Goal: Transaction & Acquisition: Purchase product/service

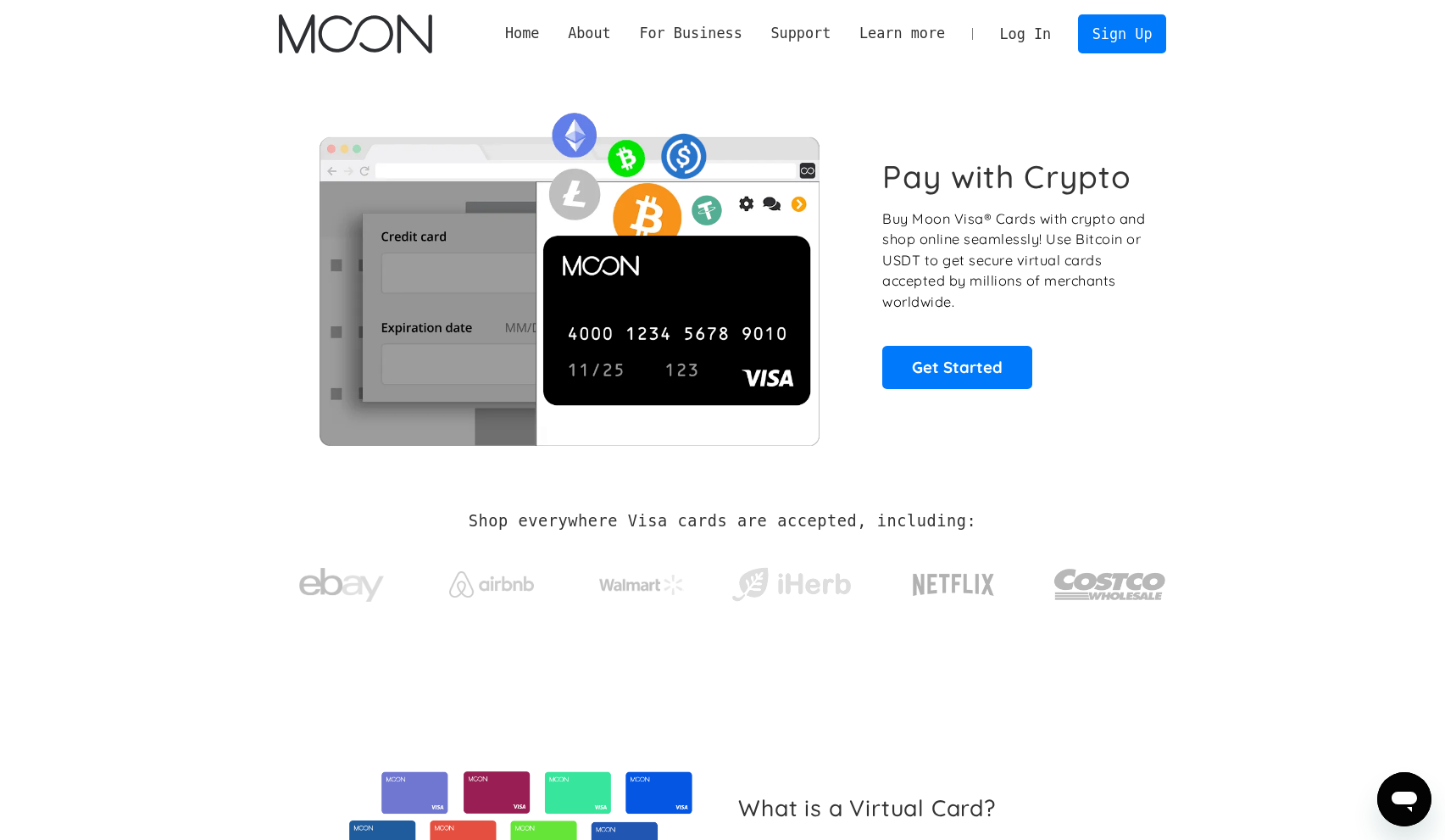
click at [1044, 36] on link "Log In" at bounding box center [1026, 33] width 80 height 37
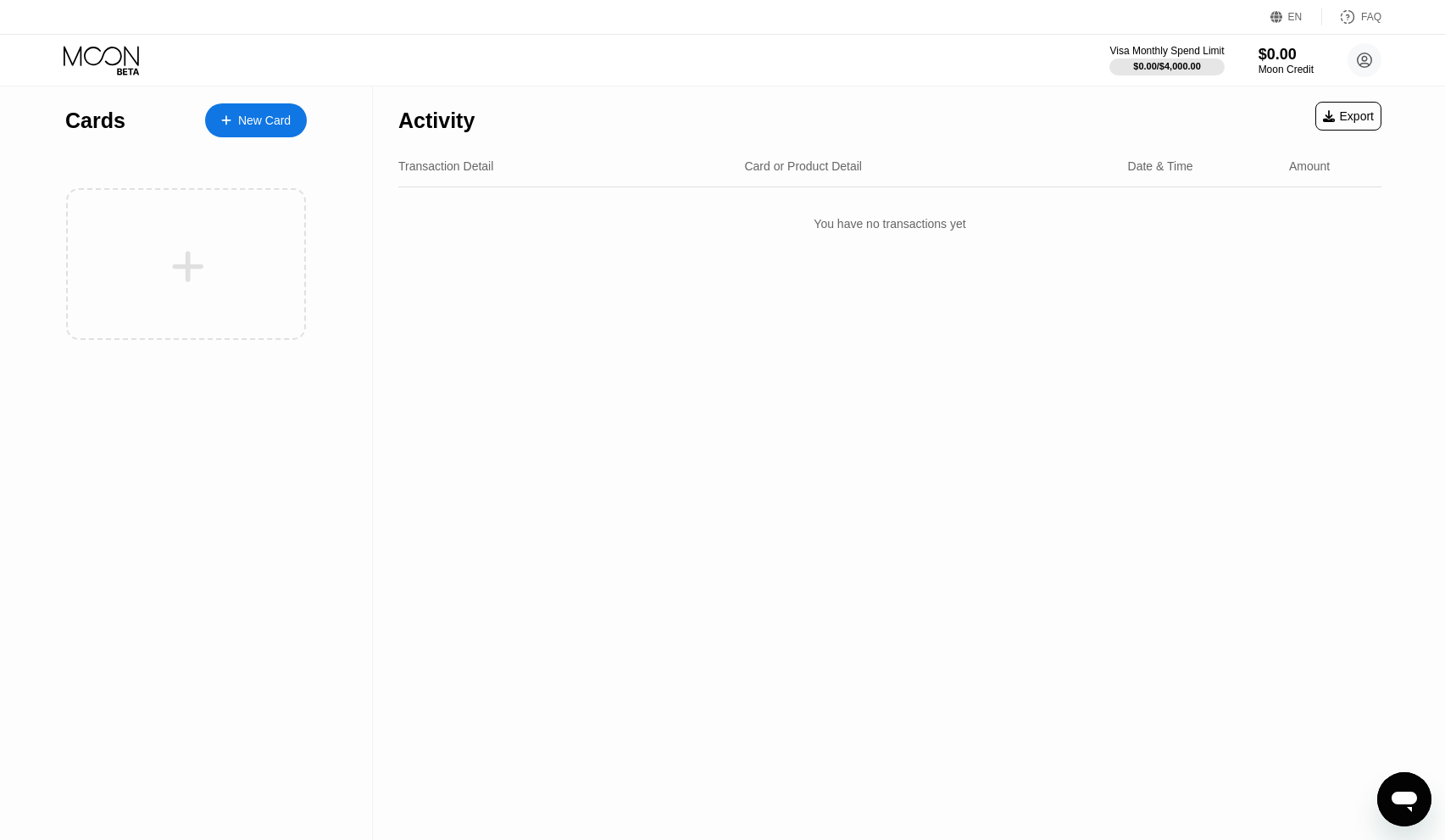
click at [280, 127] on div "New Card" at bounding box center [265, 120] width 53 height 14
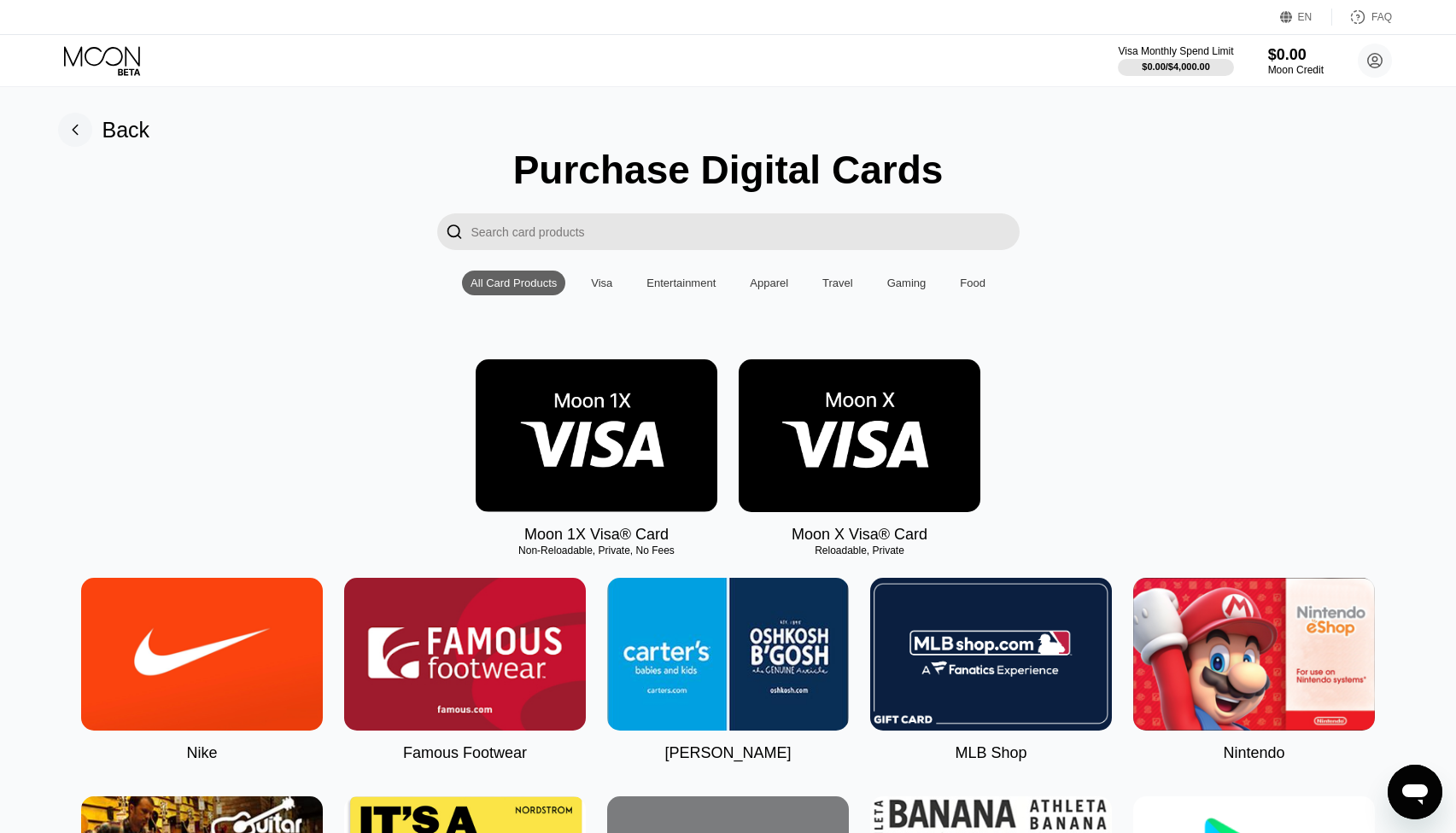
click at [555, 466] on img at bounding box center [596, 436] width 242 height 153
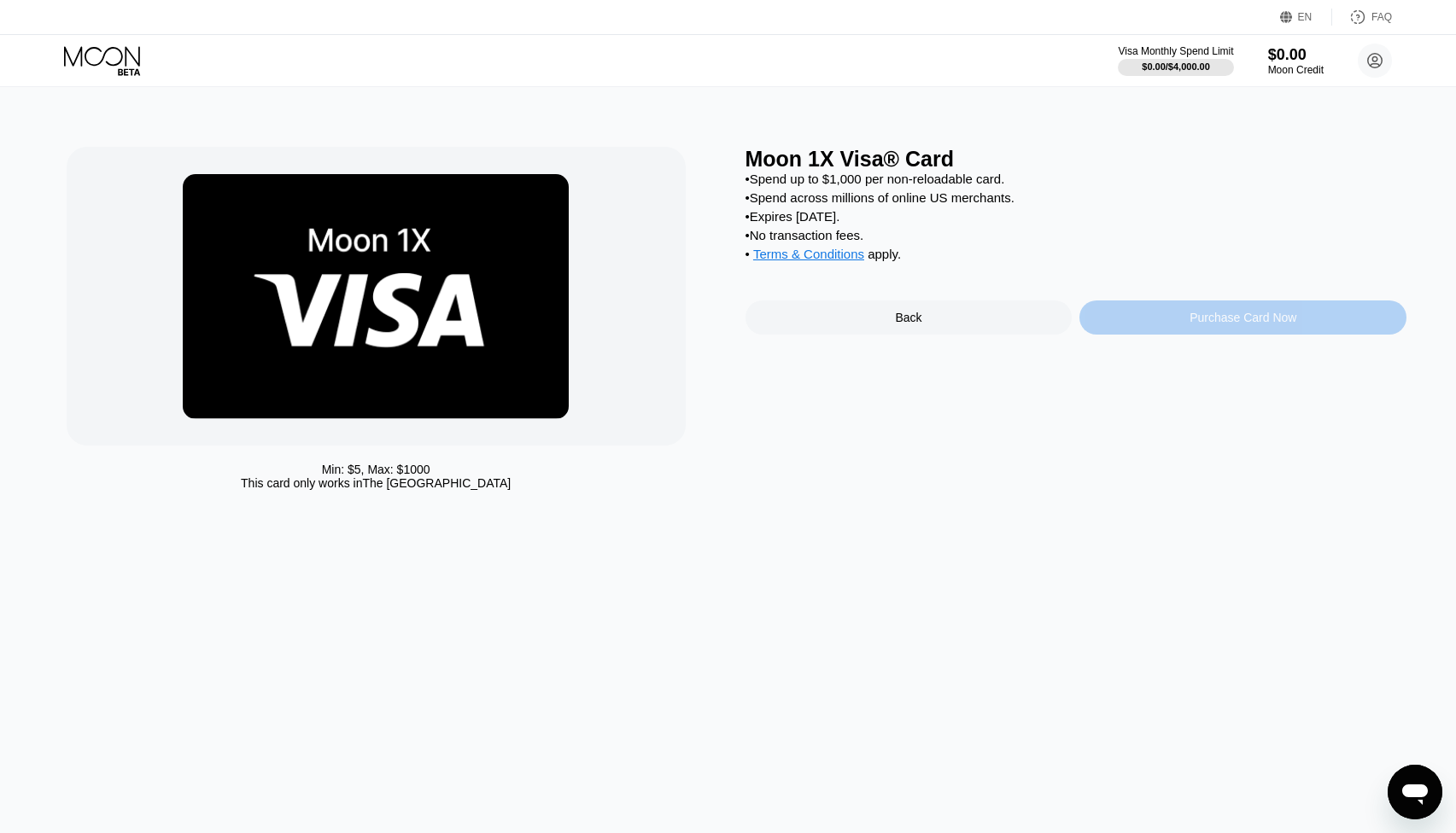
click at [1220, 324] on div "Purchase Card Now" at bounding box center [1243, 317] width 107 height 13
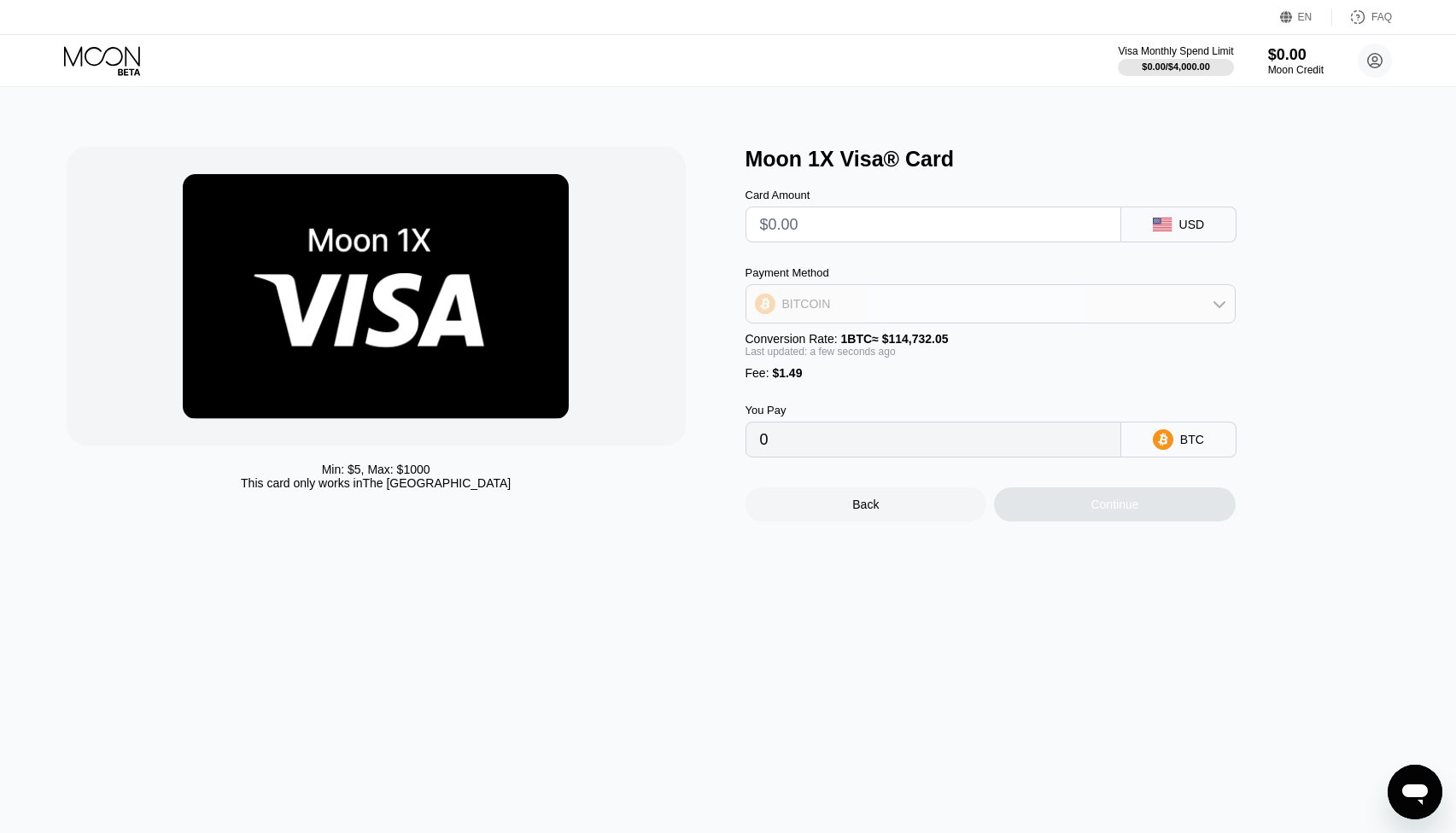
click at [1089, 321] on div "BITCOIN" at bounding box center [991, 304] width 489 height 35
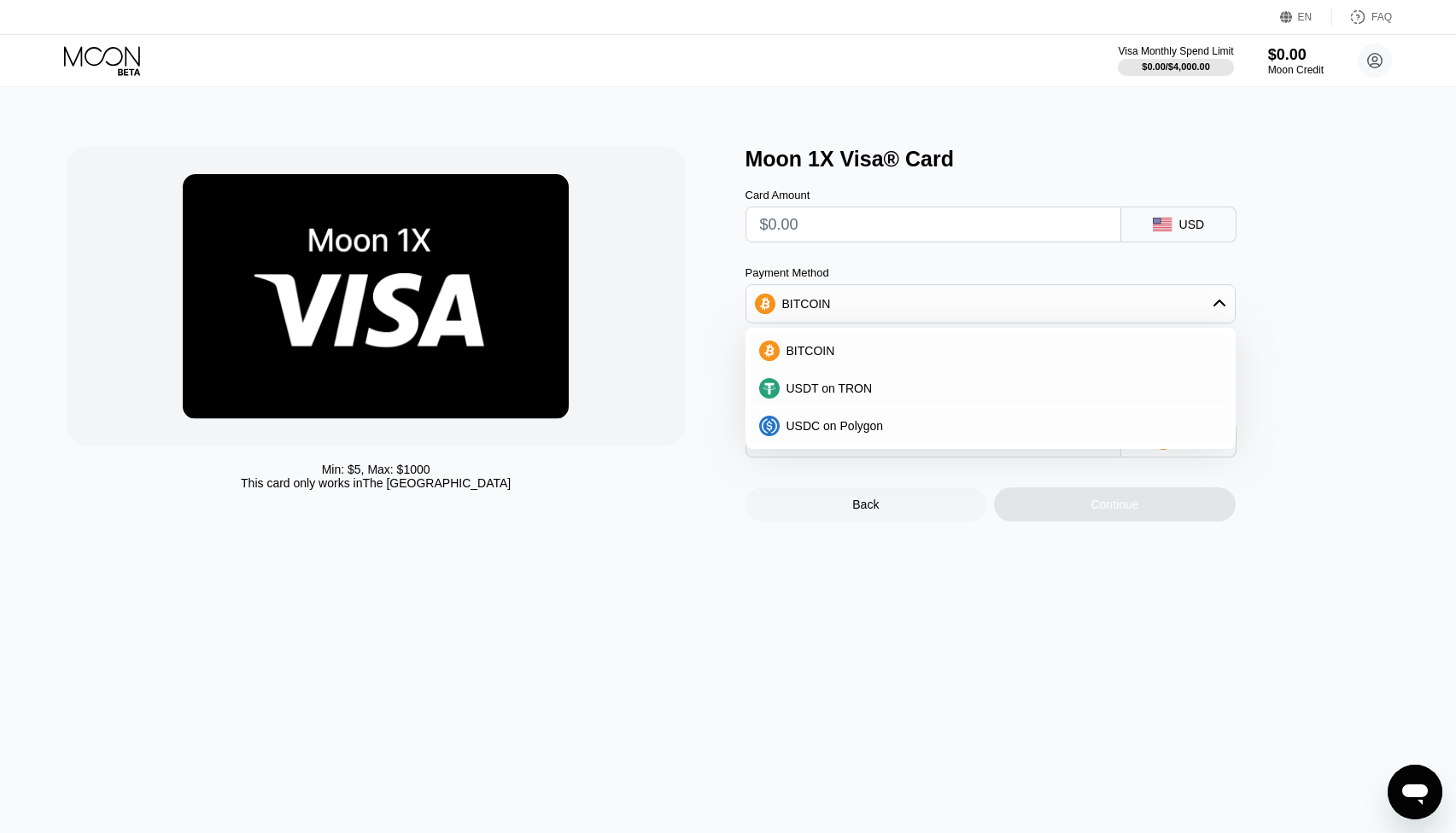
click at [841, 312] on div "BITCOIN" at bounding box center [991, 304] width 489 height 35
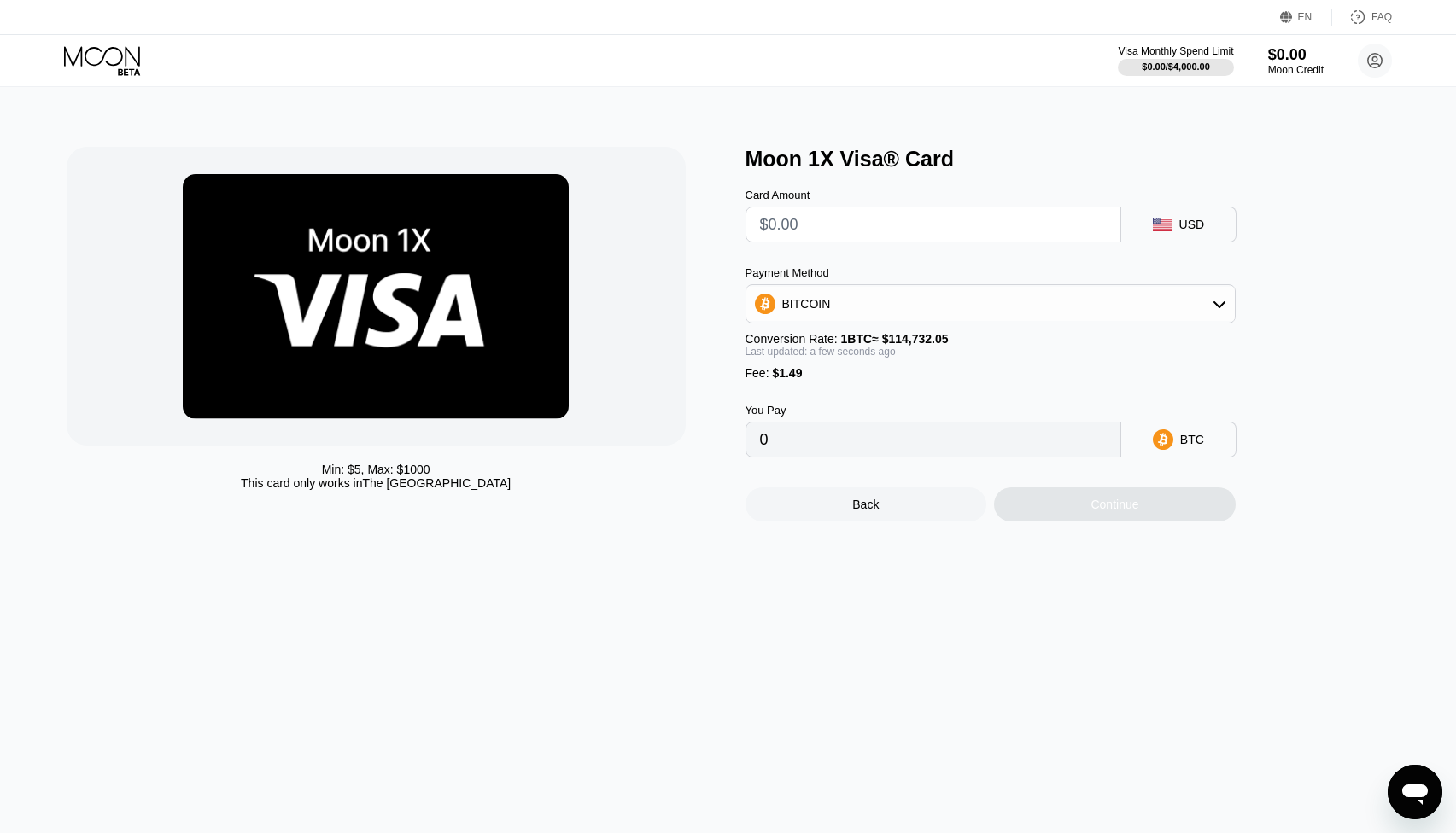
click at [1135, 211] on div "Card Amount USD" at bounding box center [1018, 207] width 546 height 71
click at [1148, 231] on div "USD" at bounding box center [1179, 224] width 115 height 36
click at [1086, 217] on input "text" at bounding box center [933, 224] width 347 height 35
type input "$3123123"
type input "27.22102836"
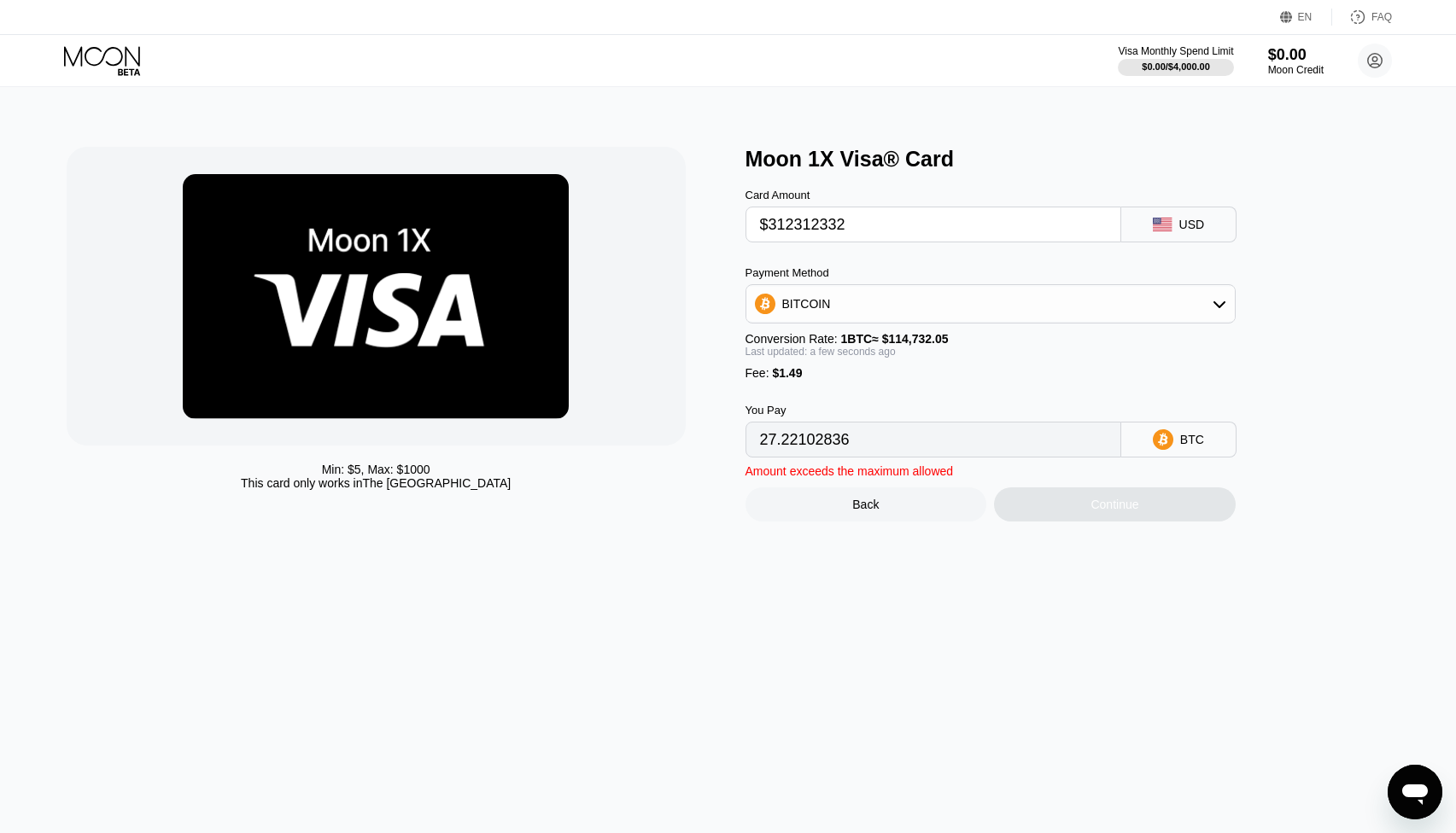
type input "$3123123321"
type input "27221.01817675"
drag, startPoint x: 994, startPoint y: 228, endPoint x: 786, endPoint y: 245, distance: 208.7
click at [786, 242] on input "$3123123321" at bounding box center [933, 224] width 347 height 35
type input "$313"
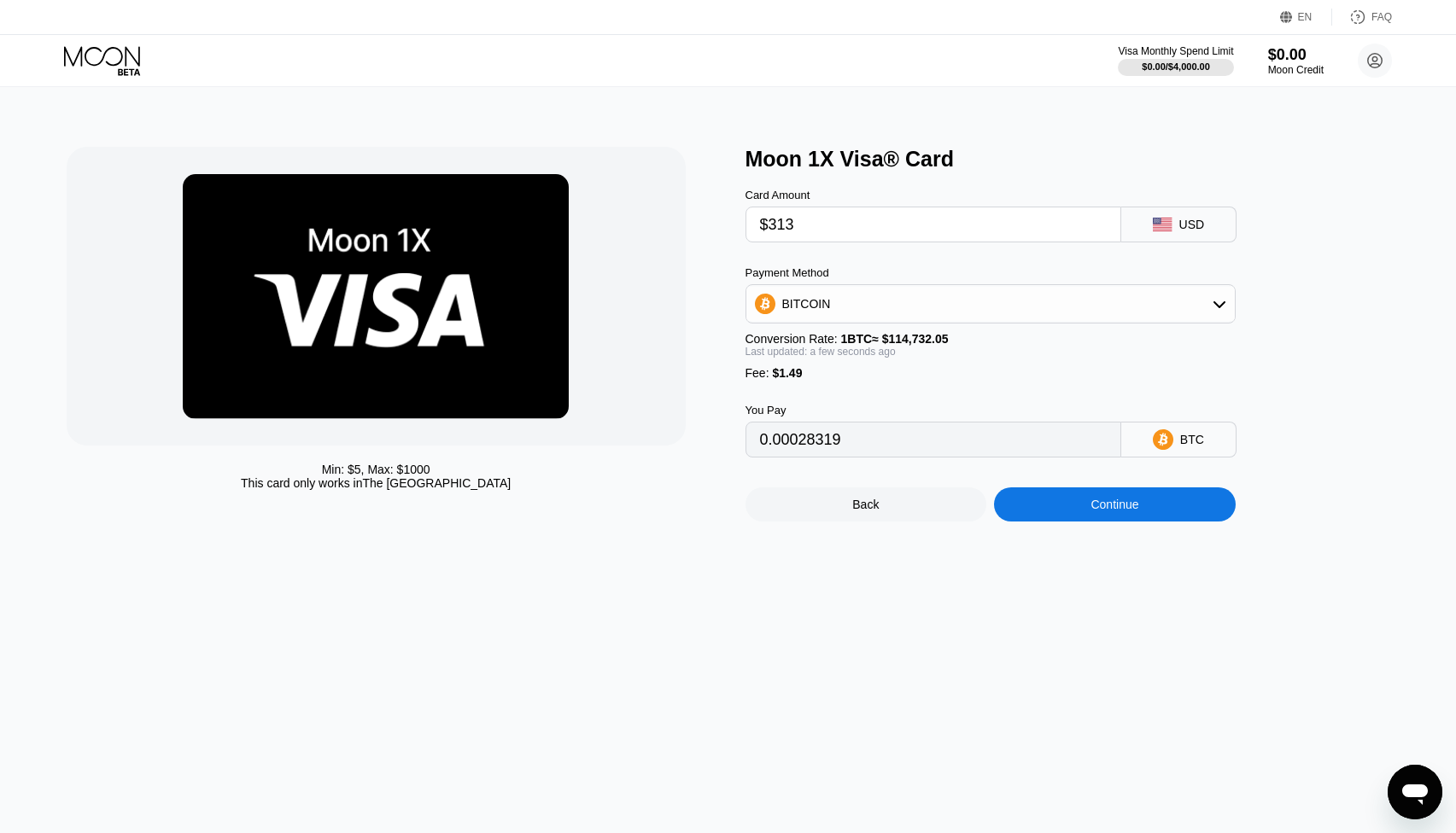
type input "0.00274109"
type input "$31"
type input "0.00028319"
type input "$3"
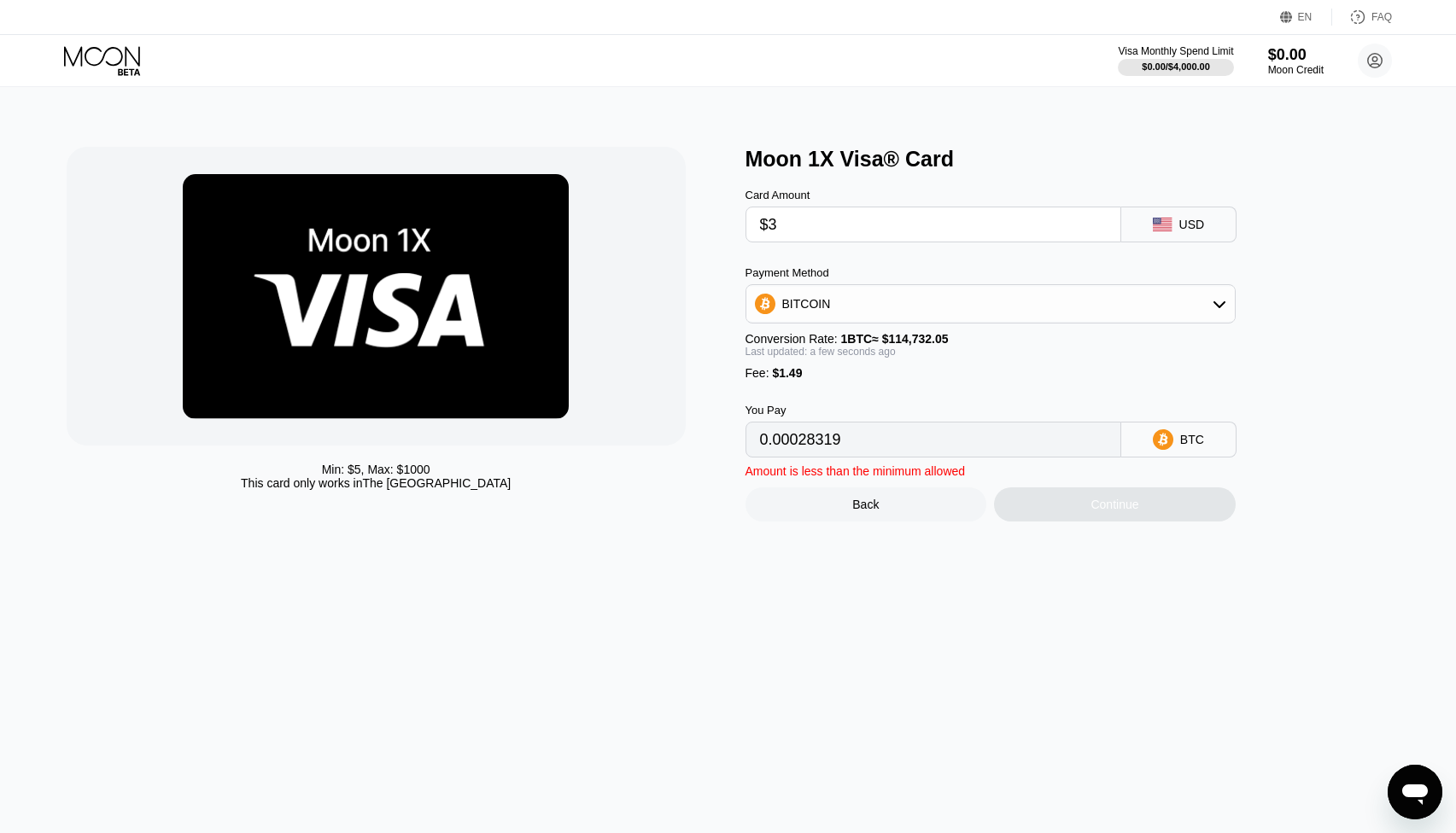
type input "0.00003914"
type input "0"
type input "$0"
type input "0.00001299"
type input "0"
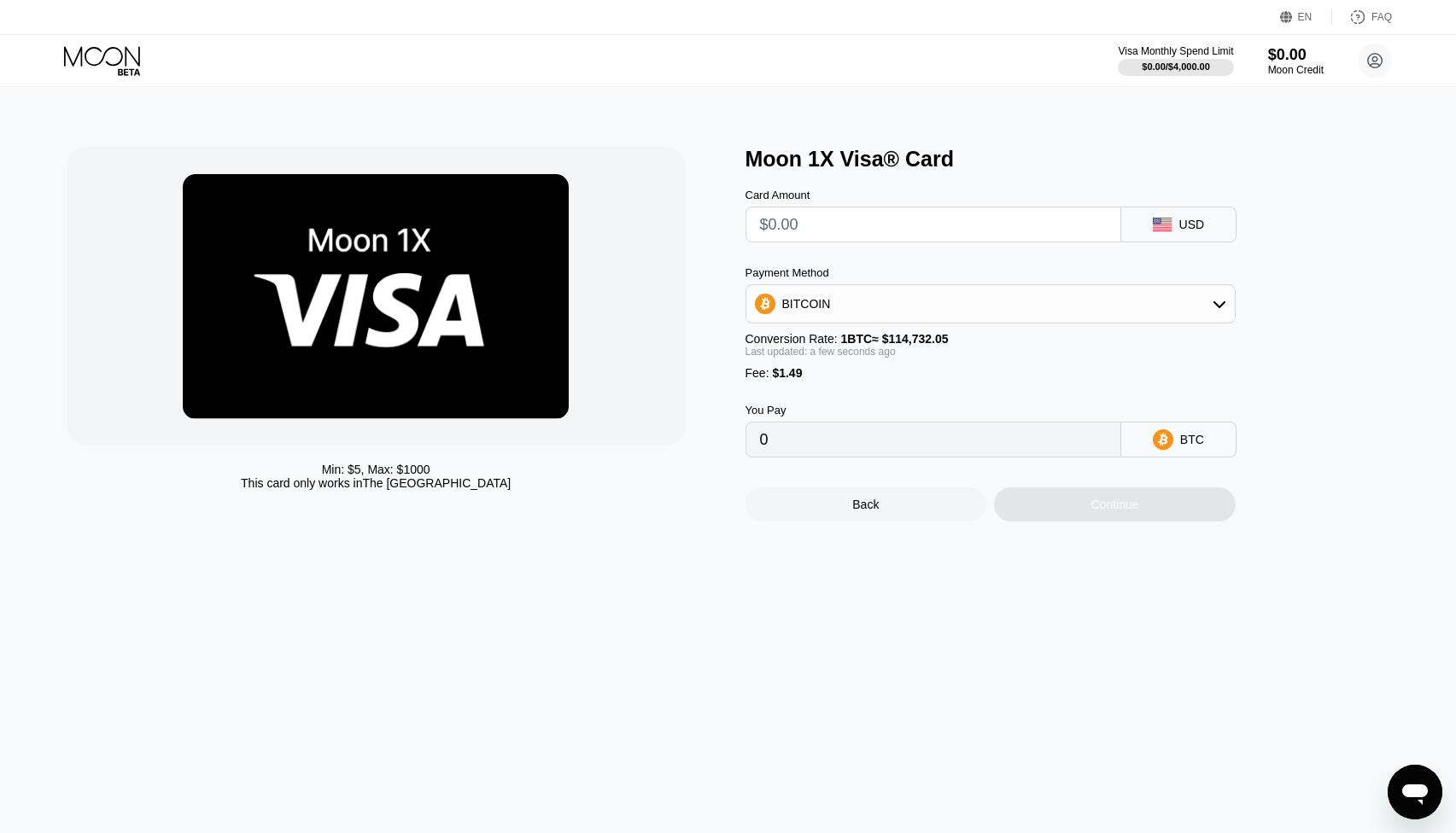
type input "$1"
type input "0.00002171"
type input "$10"
type input "0.00010015"
type input "$100"
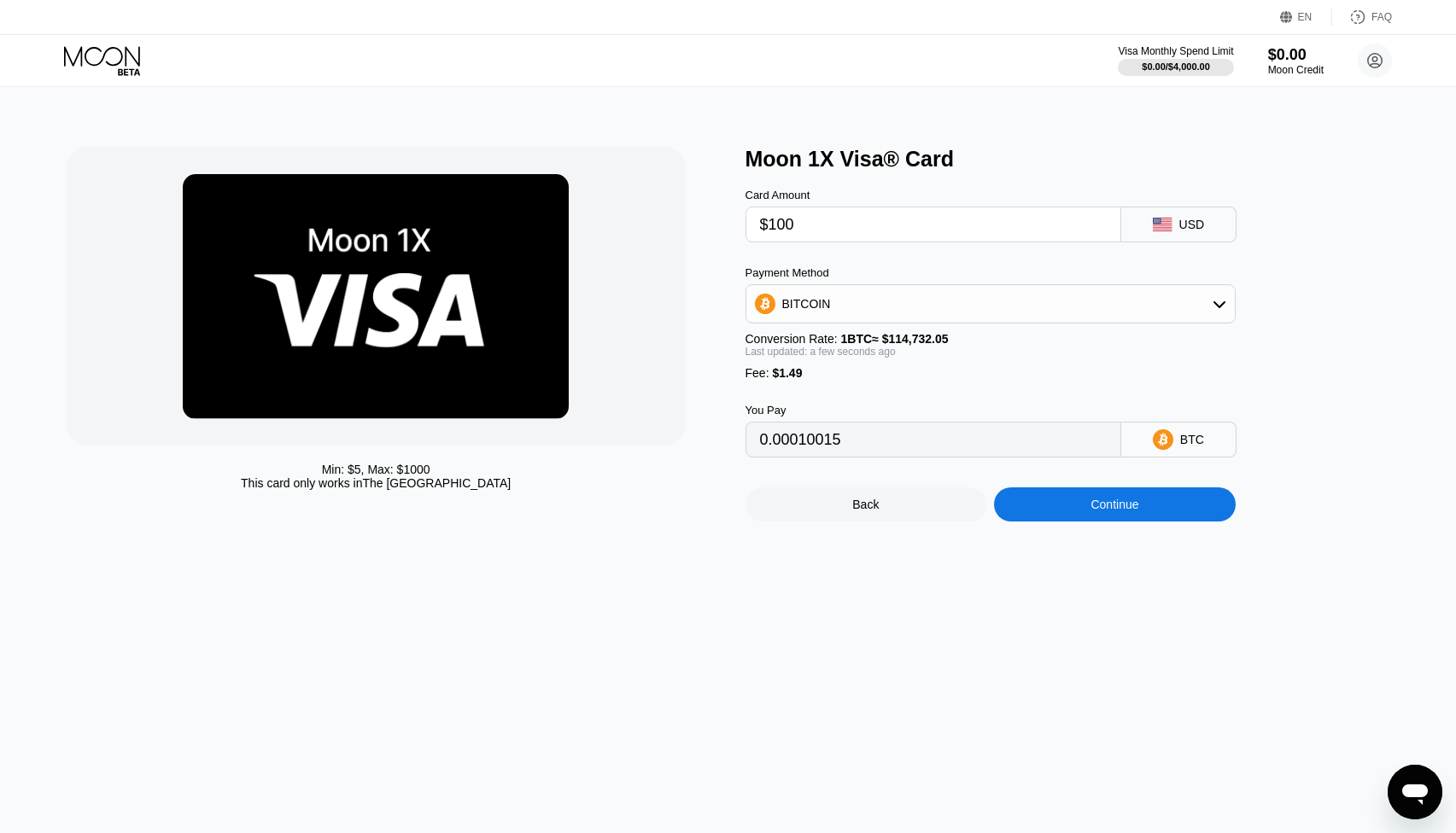
type input "0.00088459"
type input "$1000"
type input "0.00872895"
type input "$10000"
type input "0.08717259"
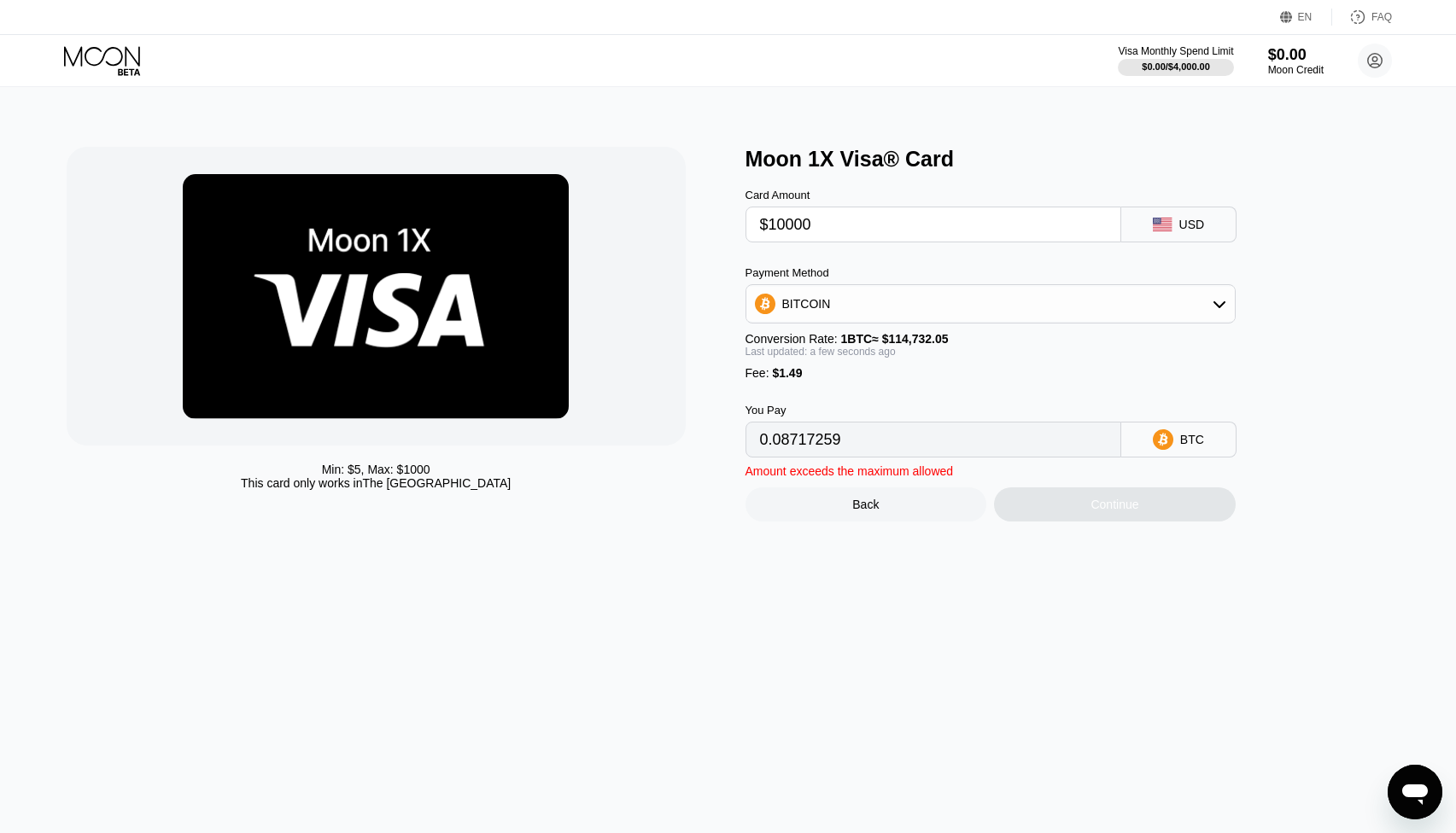
type input "$1000"
type input "0.00872895"
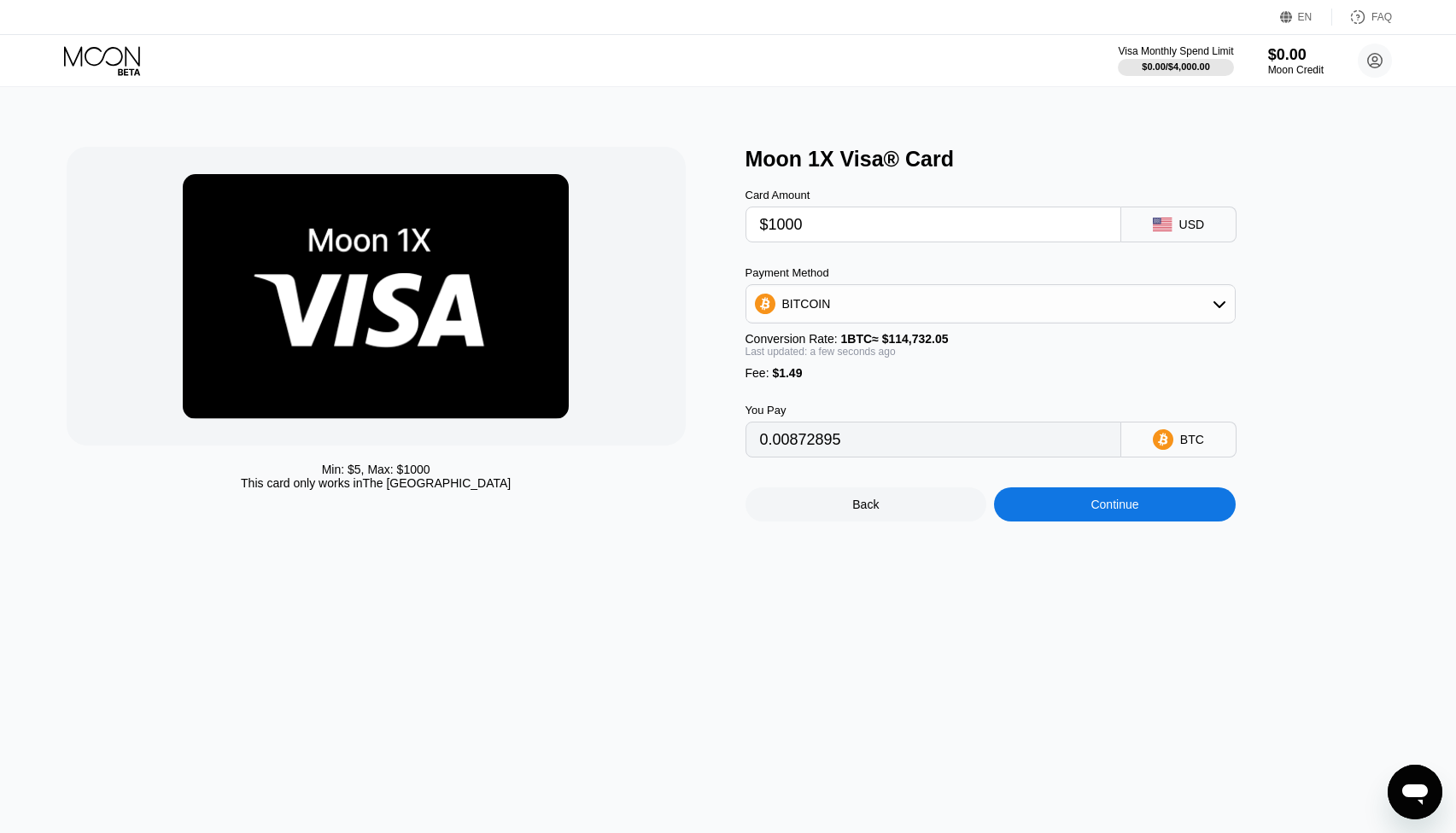
type input "$100"
type input "0.00088459"
type input "$10"
type input "0.00010015"
type input "$1"
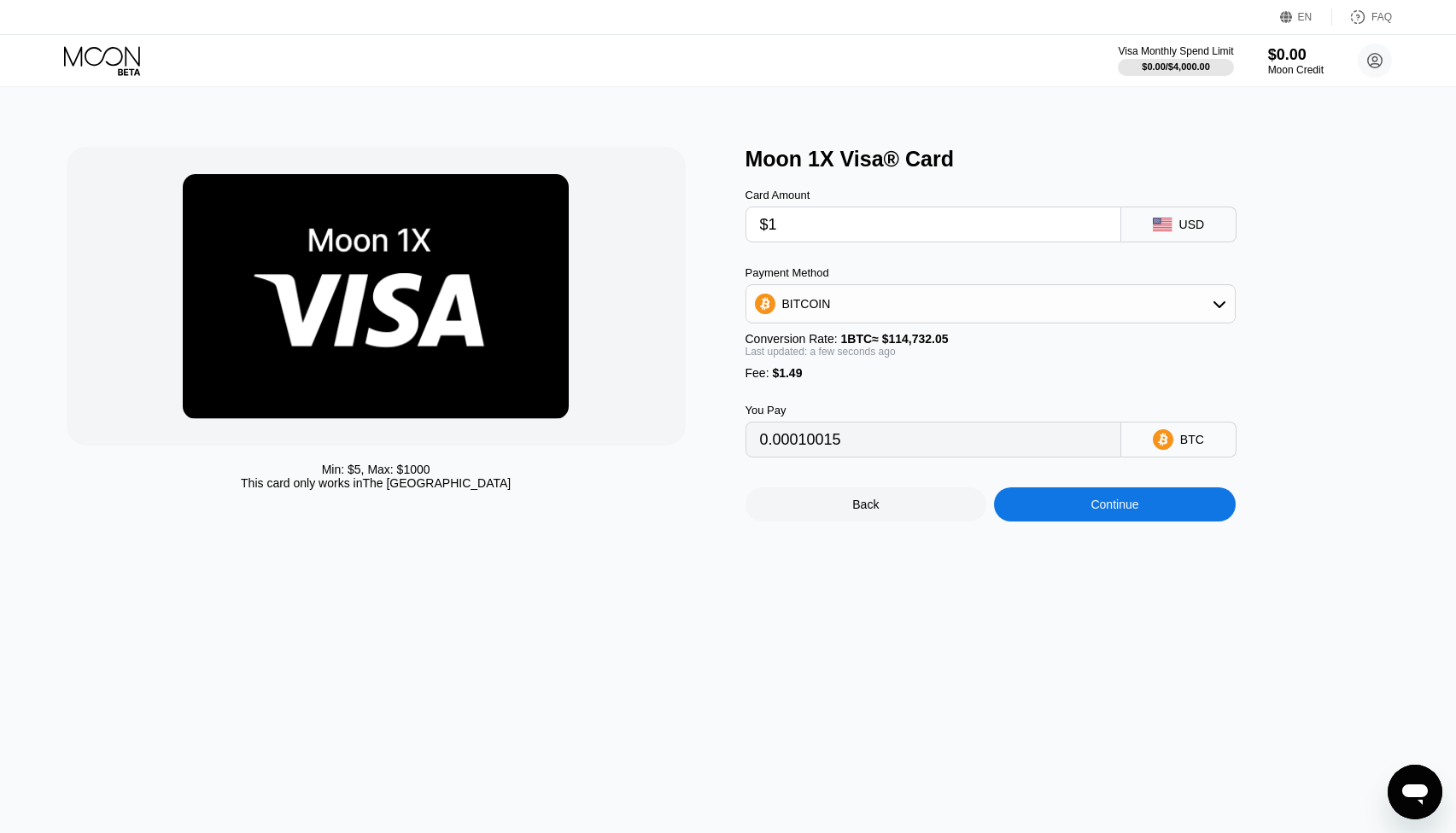
type input "0.00002171"
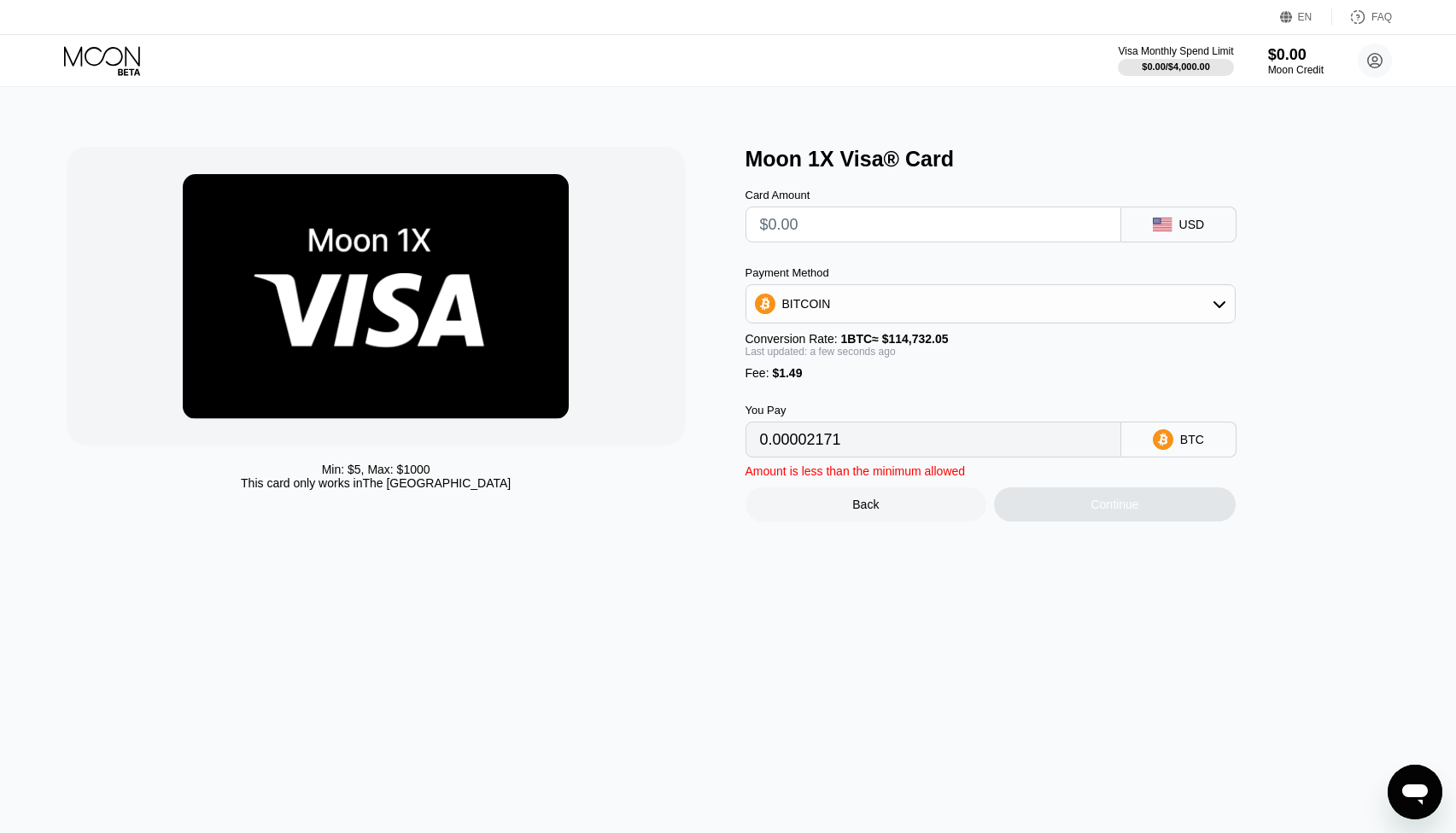
type input "0"
type input "$9"
type input "0.00009144"
type input "$99"
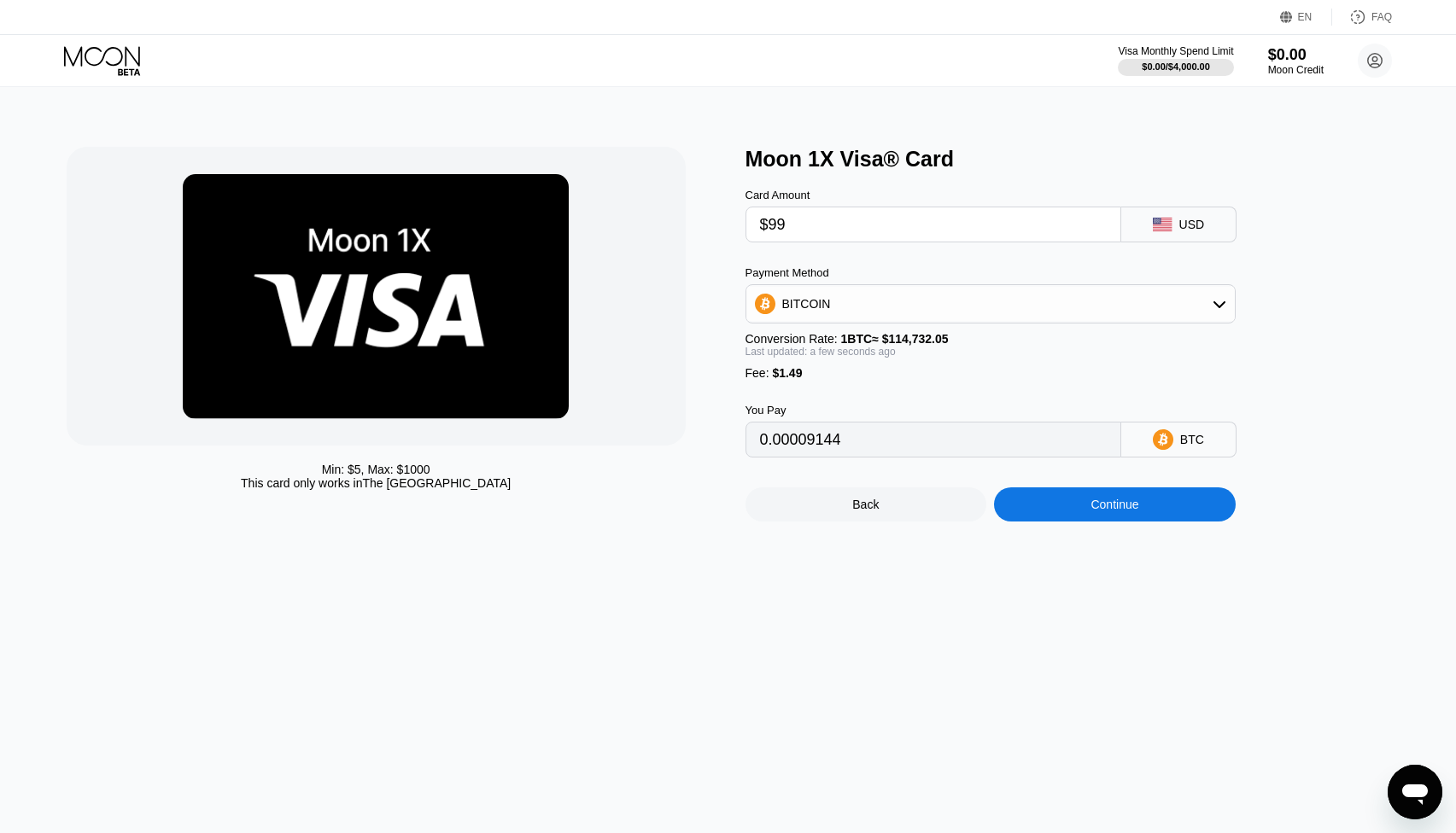
type input "0.00087587"
type input "$999"
type input "0.00872024"
type input "$9999"
type input "0.08716388"
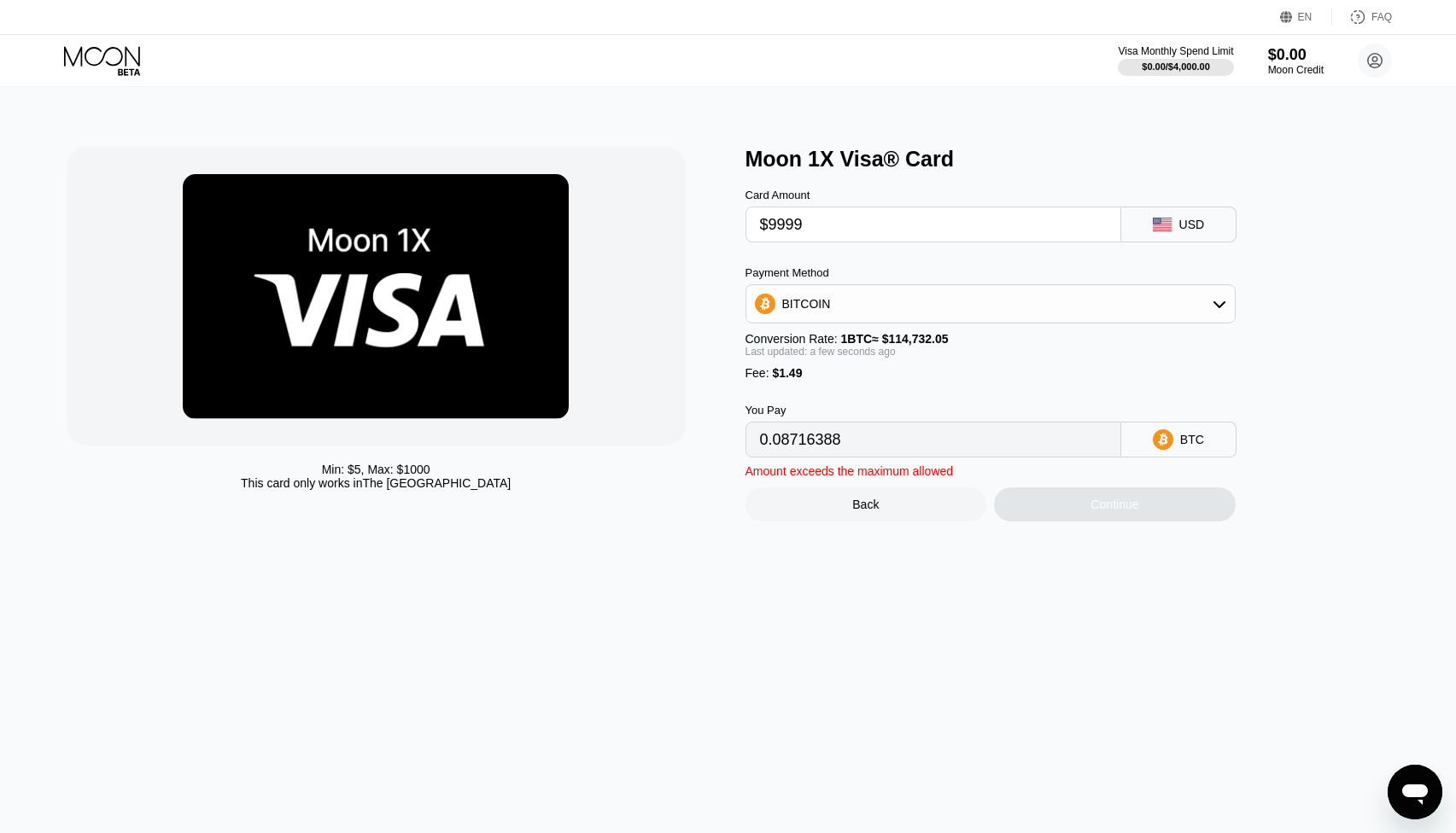
type input "$999"
type input "0.00872024"
type input "$99"
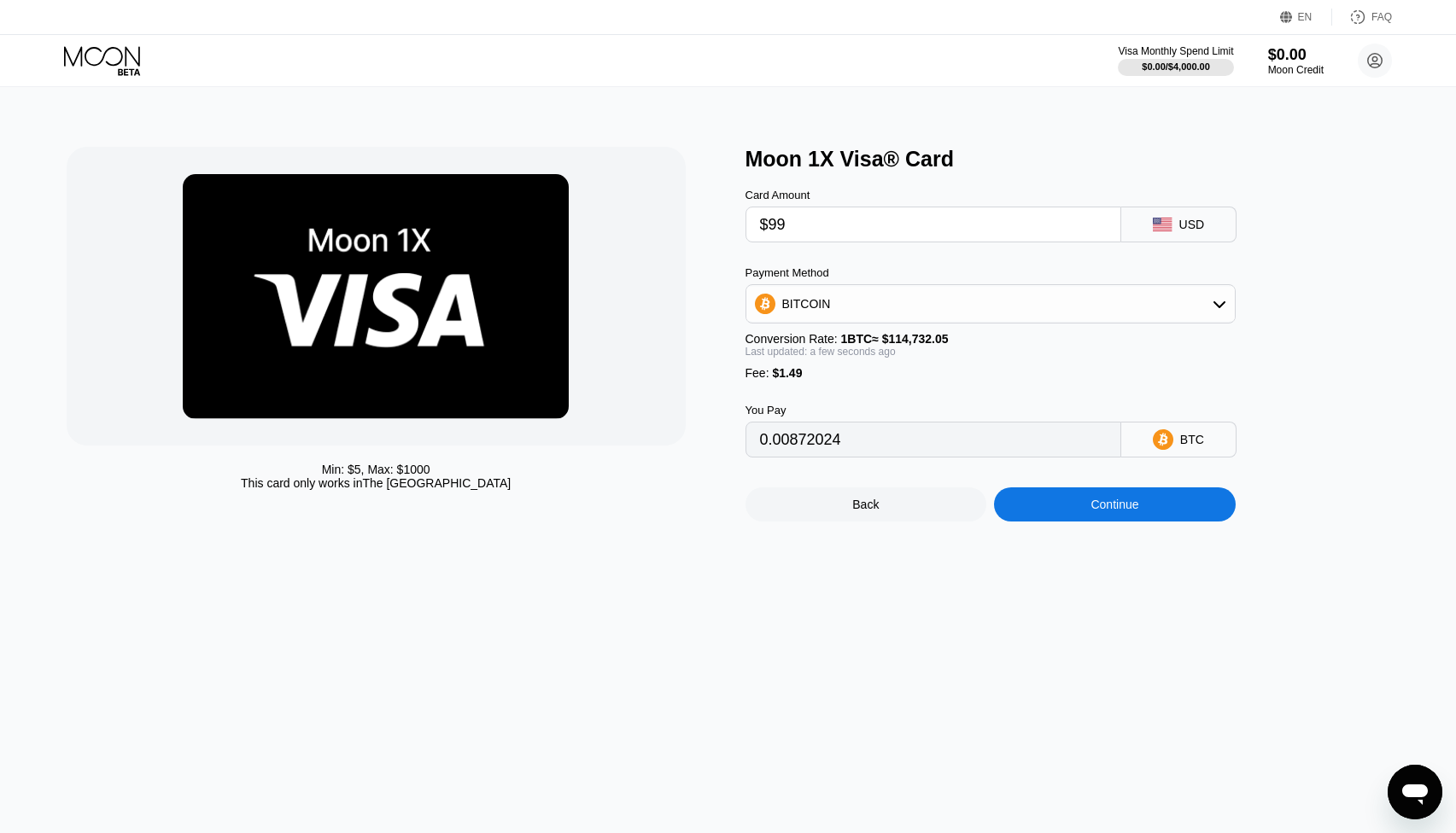
type input "0.00087587"
type input "$9"
type input "0.00009144"
type input "0"
type input "$50"
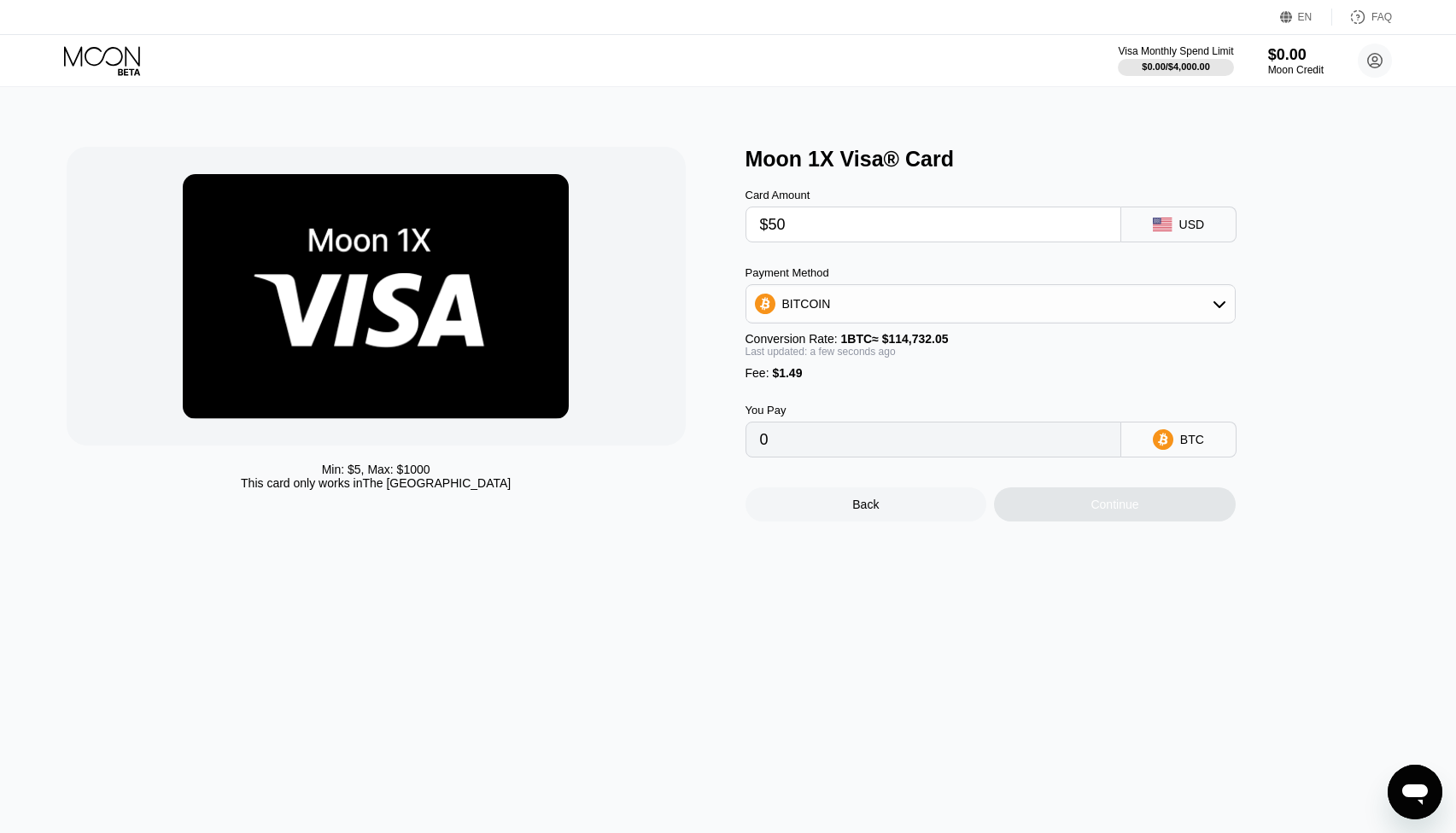
type input "0.00044879"
type input "$500"
type input "0.00437097"
type input "$5000"
type input "0.04359279"
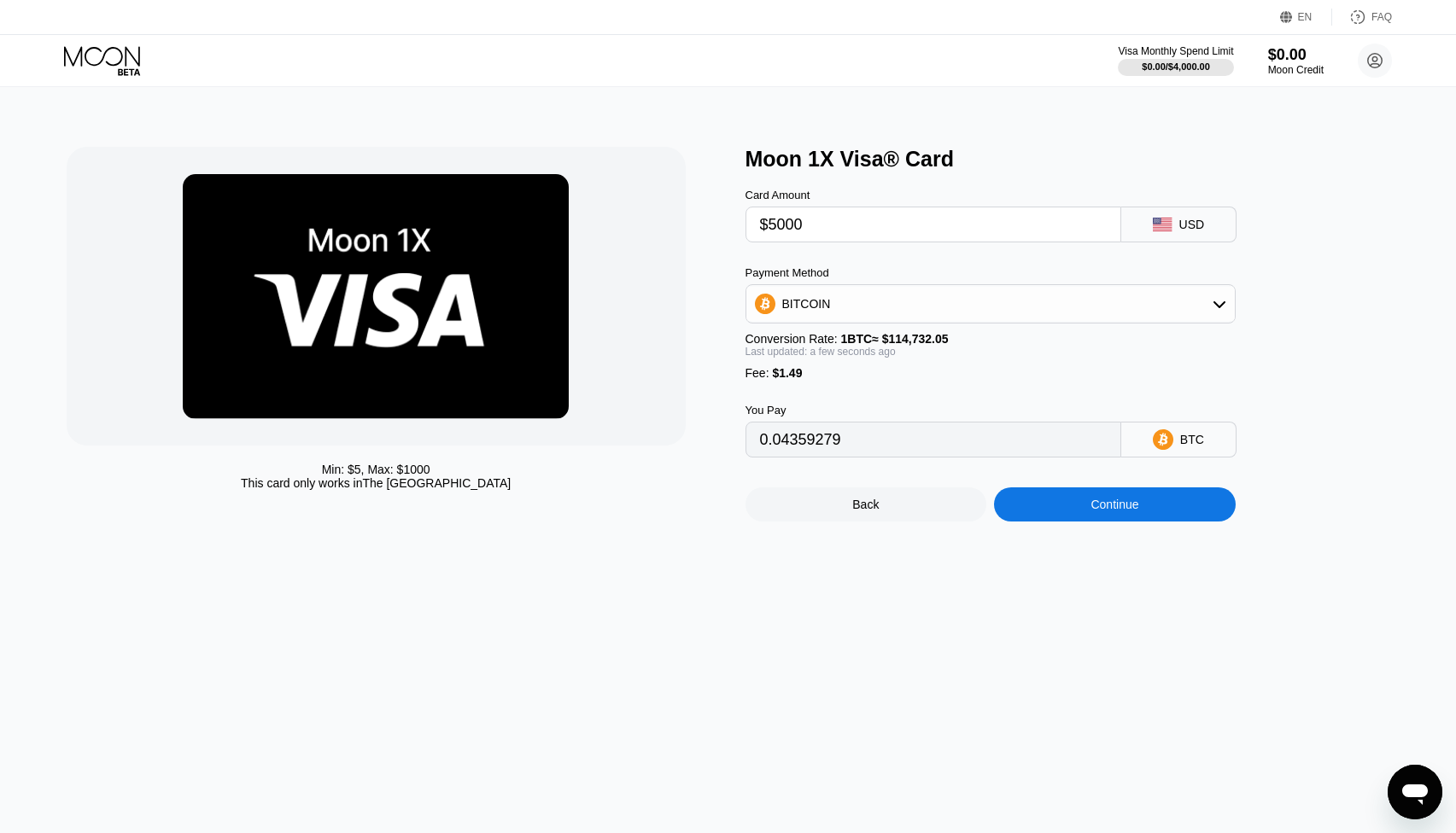
type input "$50000"
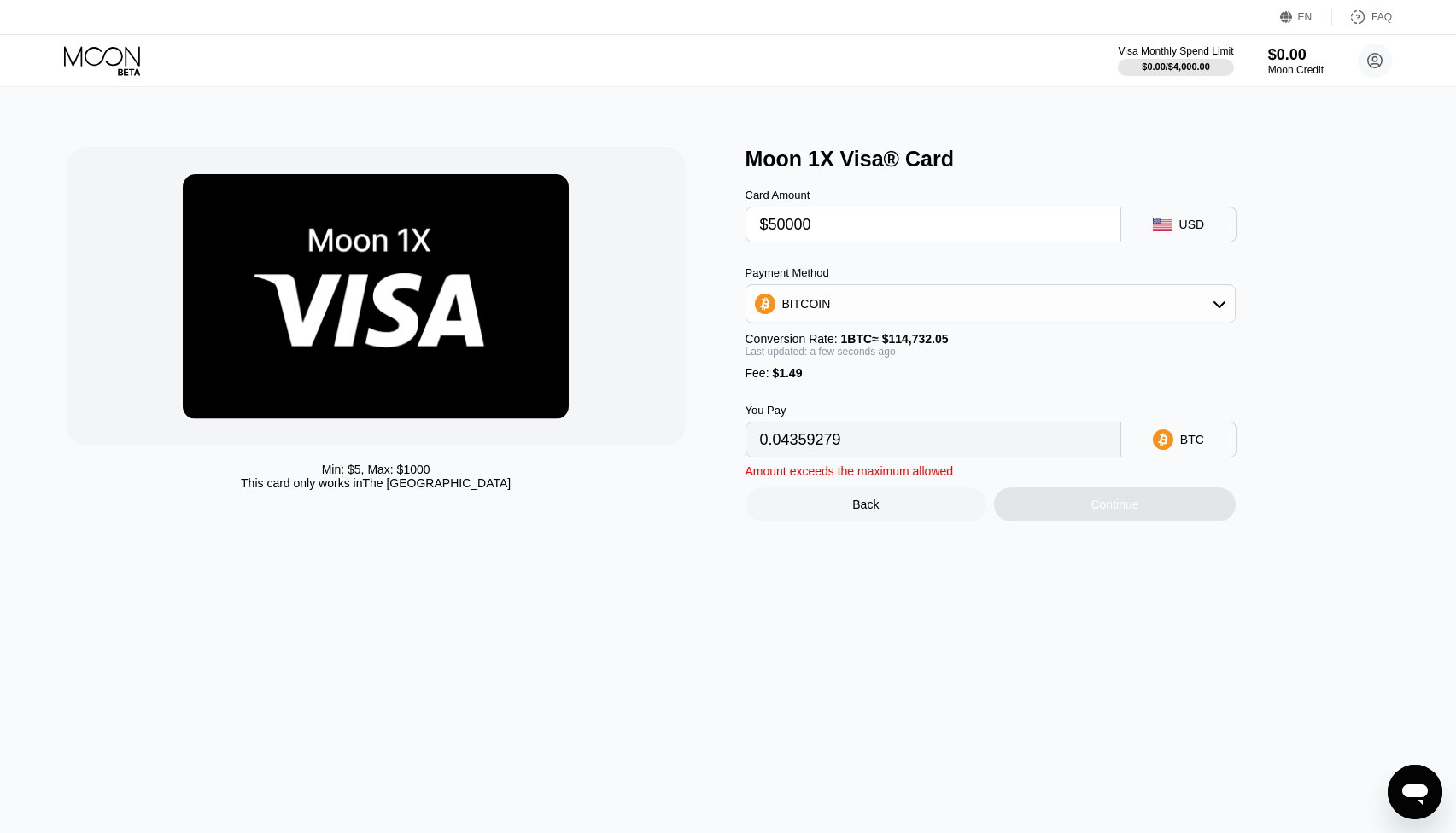
type input "0.43581100"
type input "$5000"
type input "0.04359279"
type input "$500"
type input "0.00437097"
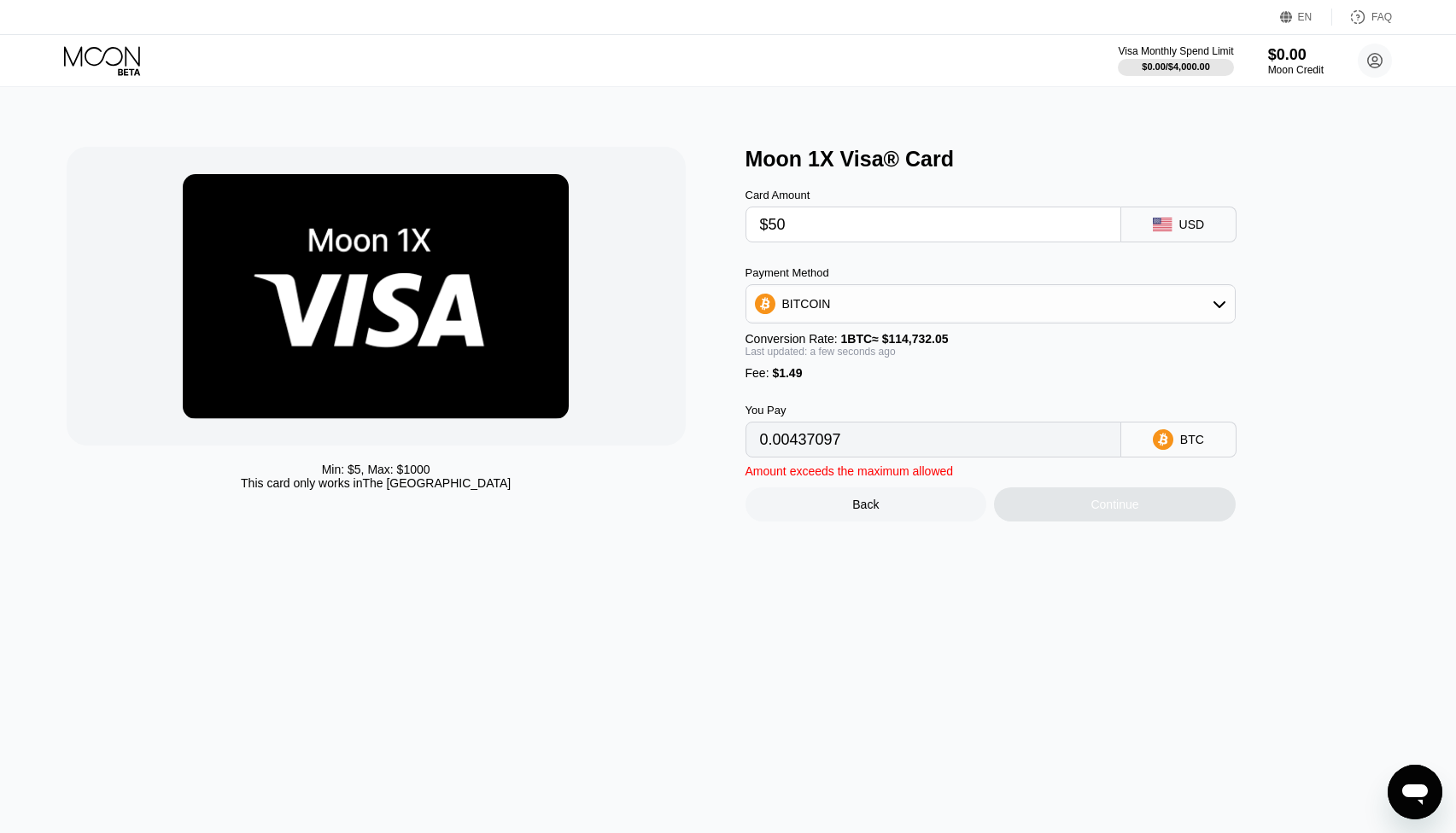
type input "$5"
type input "0.00005657"
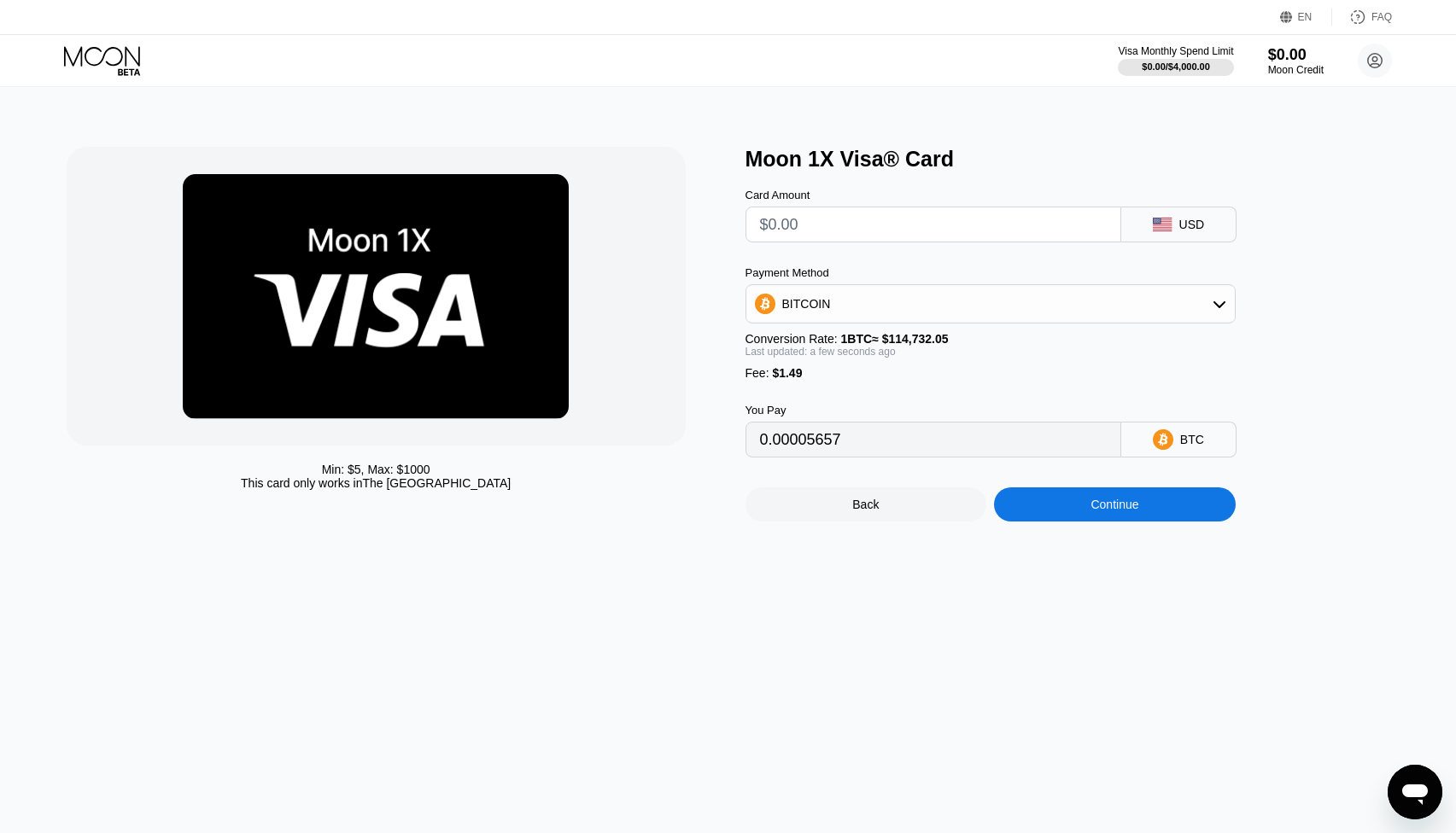
type input "0"
type input "$2"
type input "0.00003042"
type input "$2500"
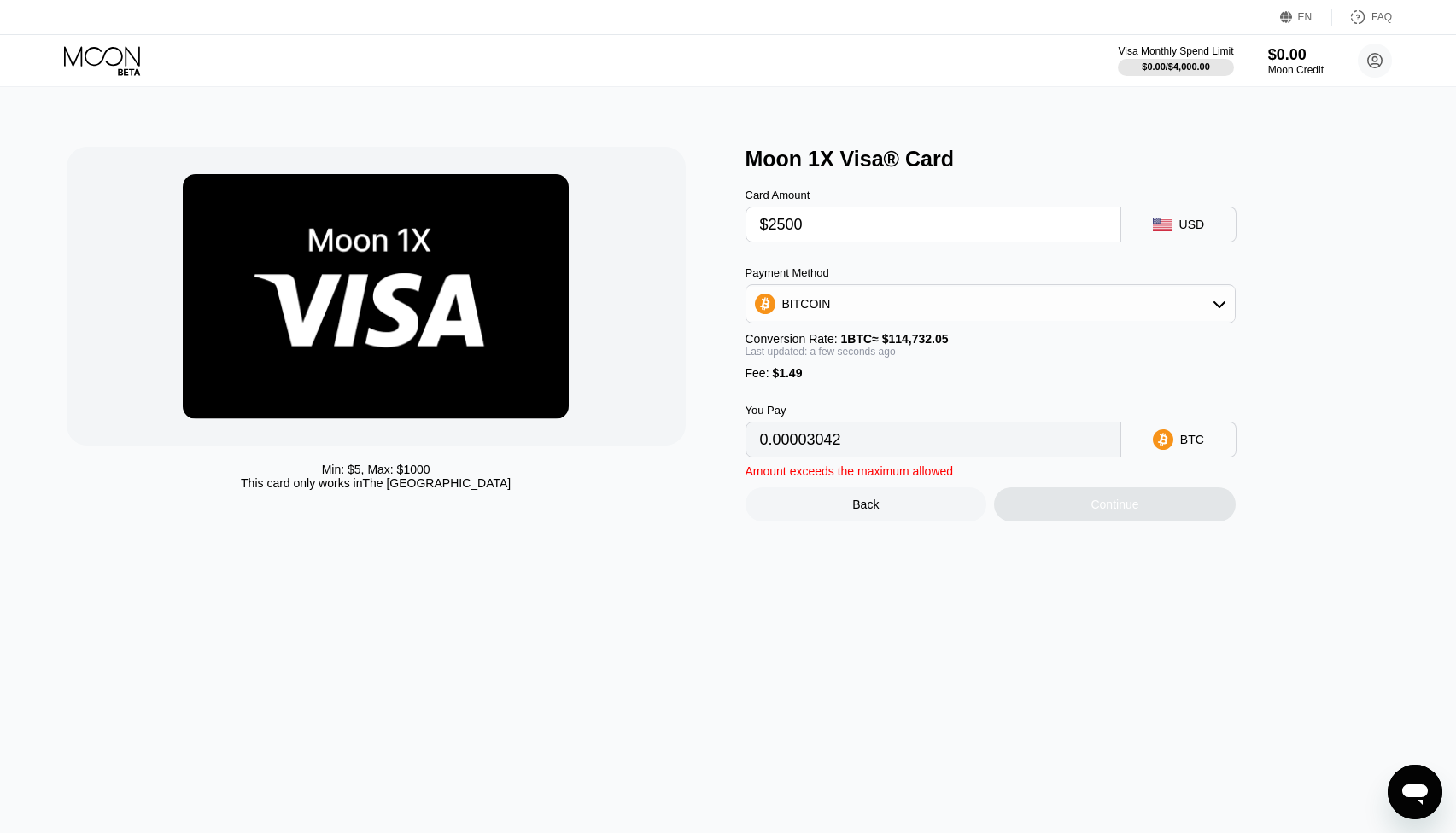
type input "0.02180289"
type input "$250"
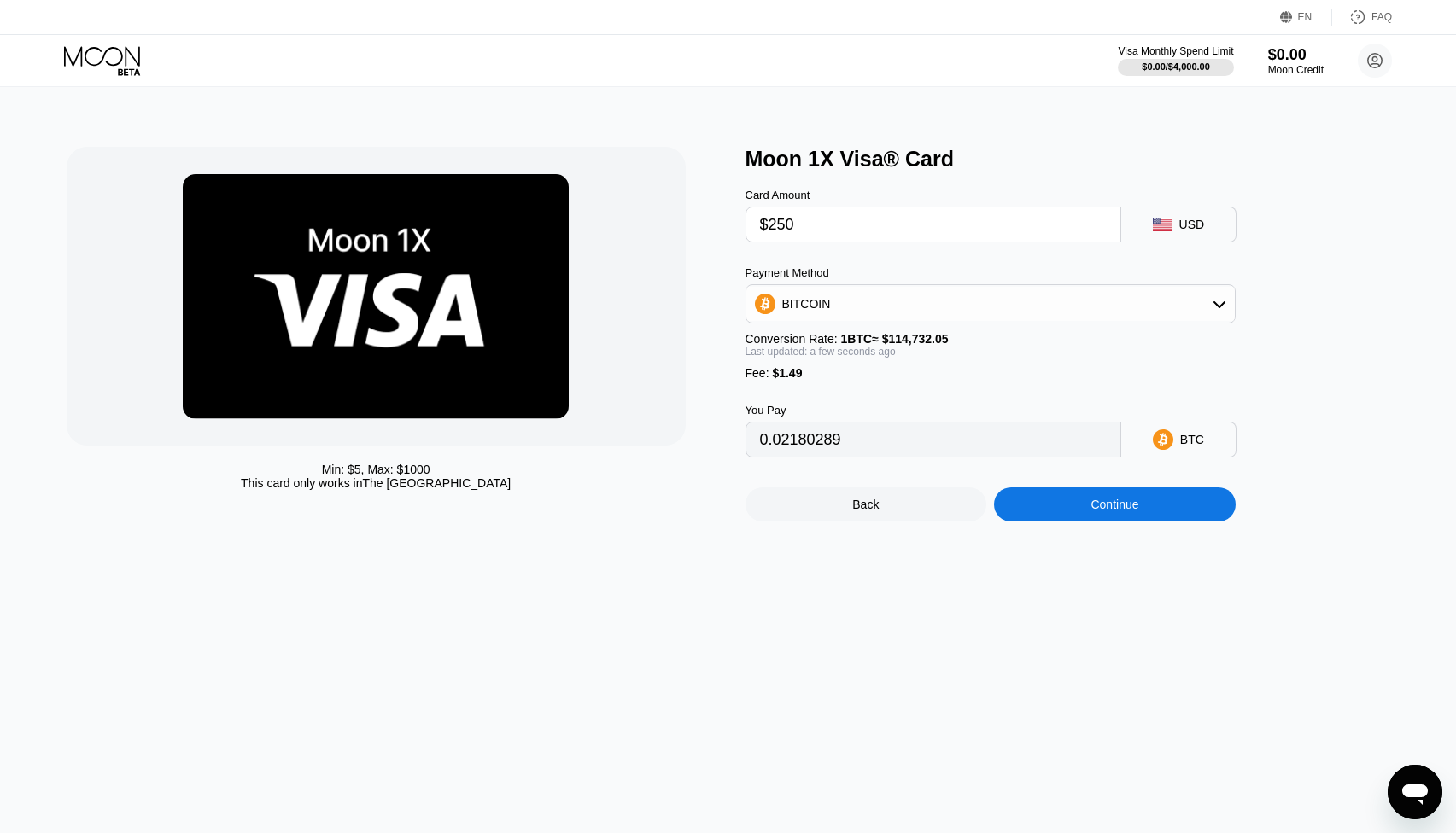
type input "0.00219198"
type input "$25"
type input "0.00023089"
type input "$2"
type input "0.00003042"
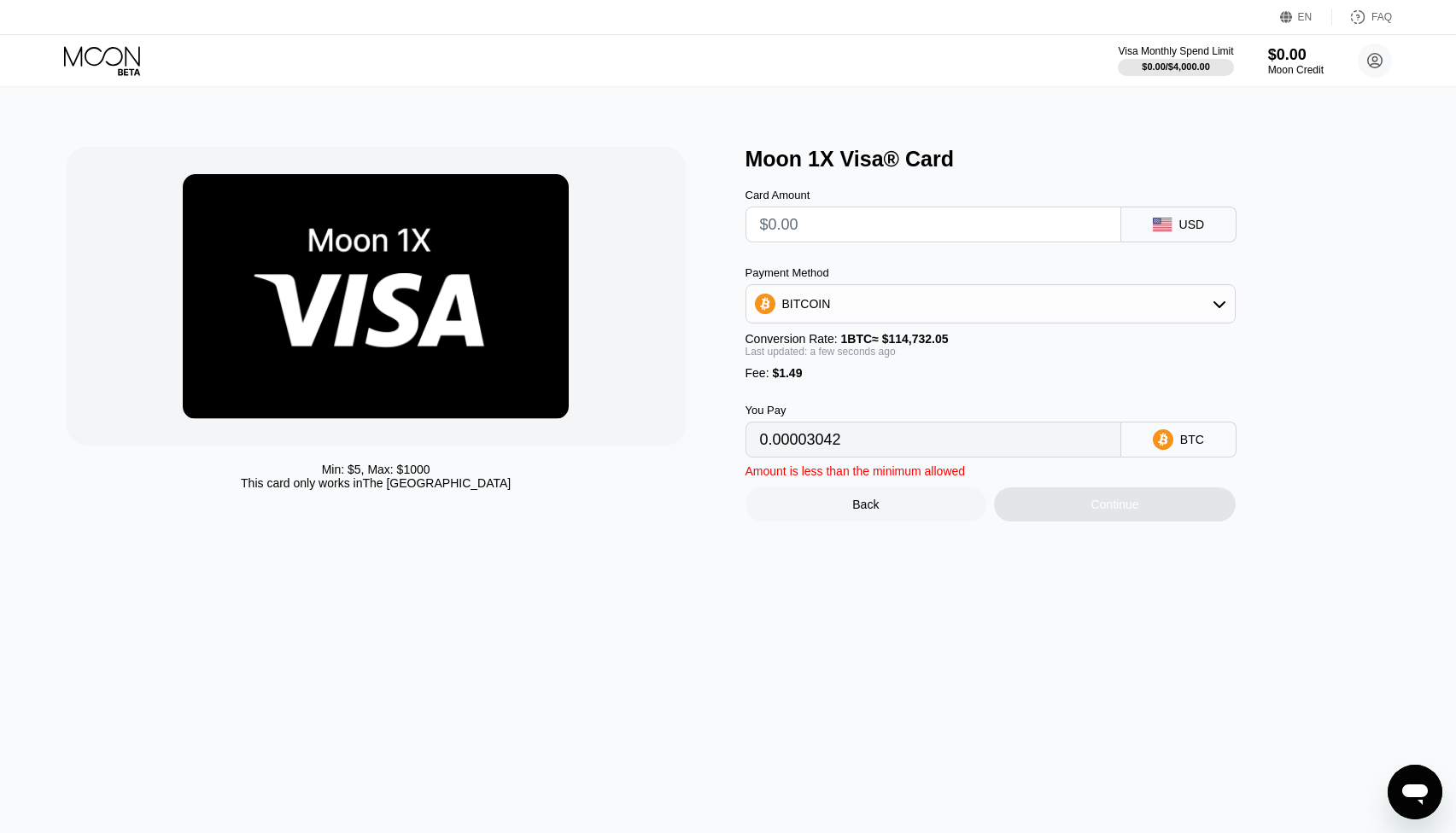
type input "0"
type input "$1"
type input "0.00002171"
type input "$15"
type input "0.00014373"
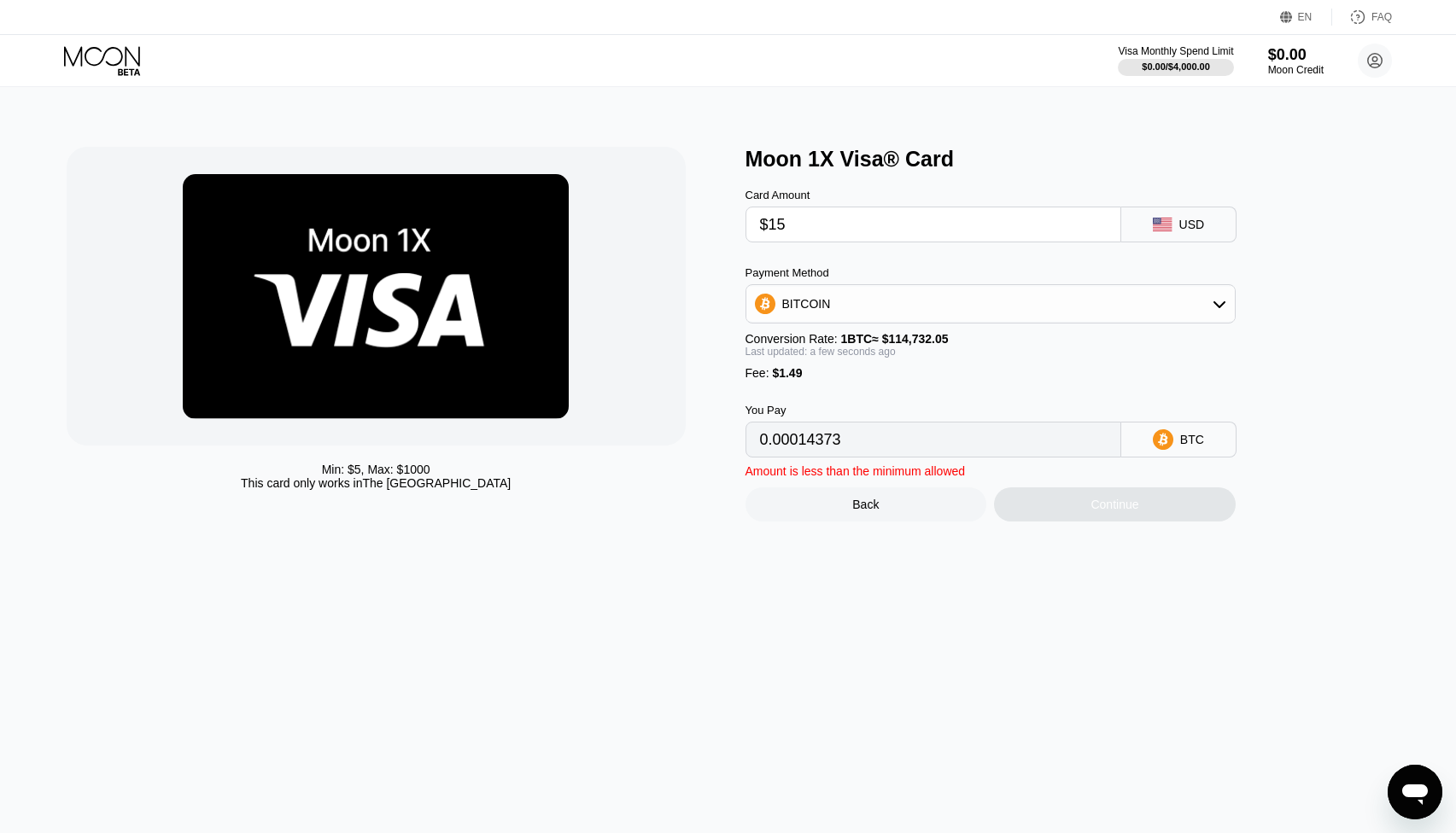
type input "$150"
type input "0.00132039"
type input "$1500"
type input "0.01308693"
type input "$150"
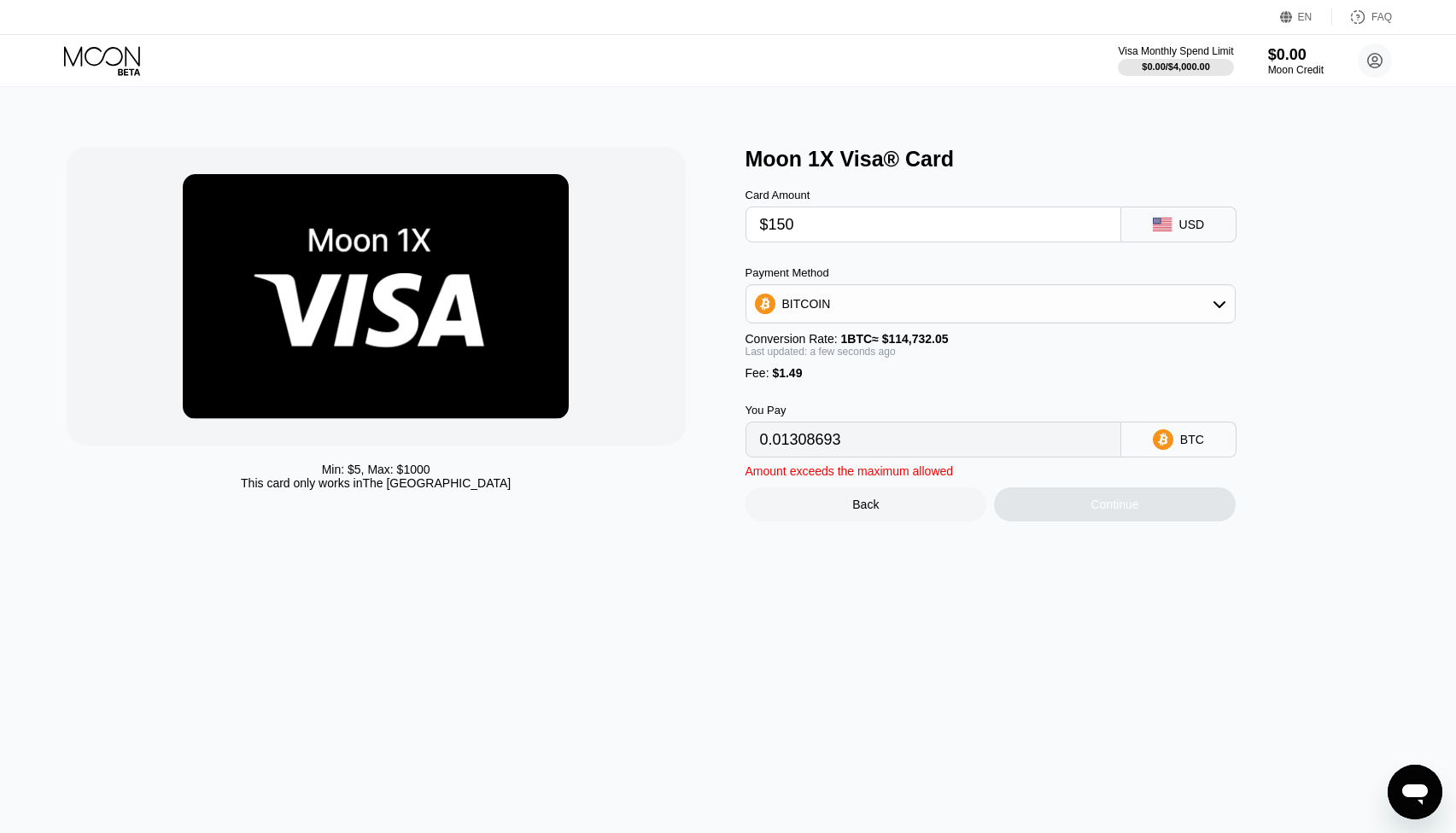
type input "0.00132039"
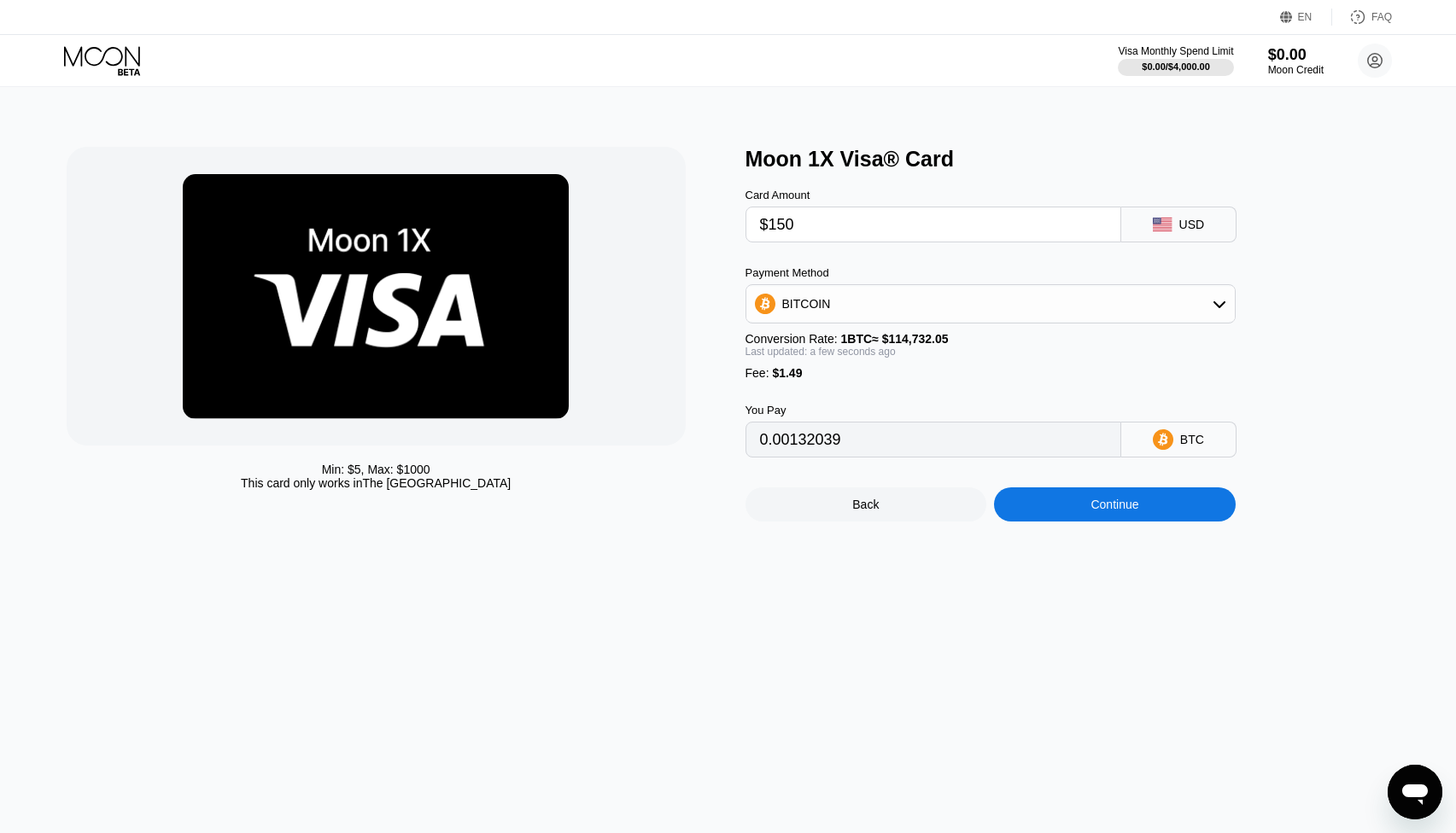
type input "$15"
type input "0.00014373"
type input "$1"
type input "0.00002171"
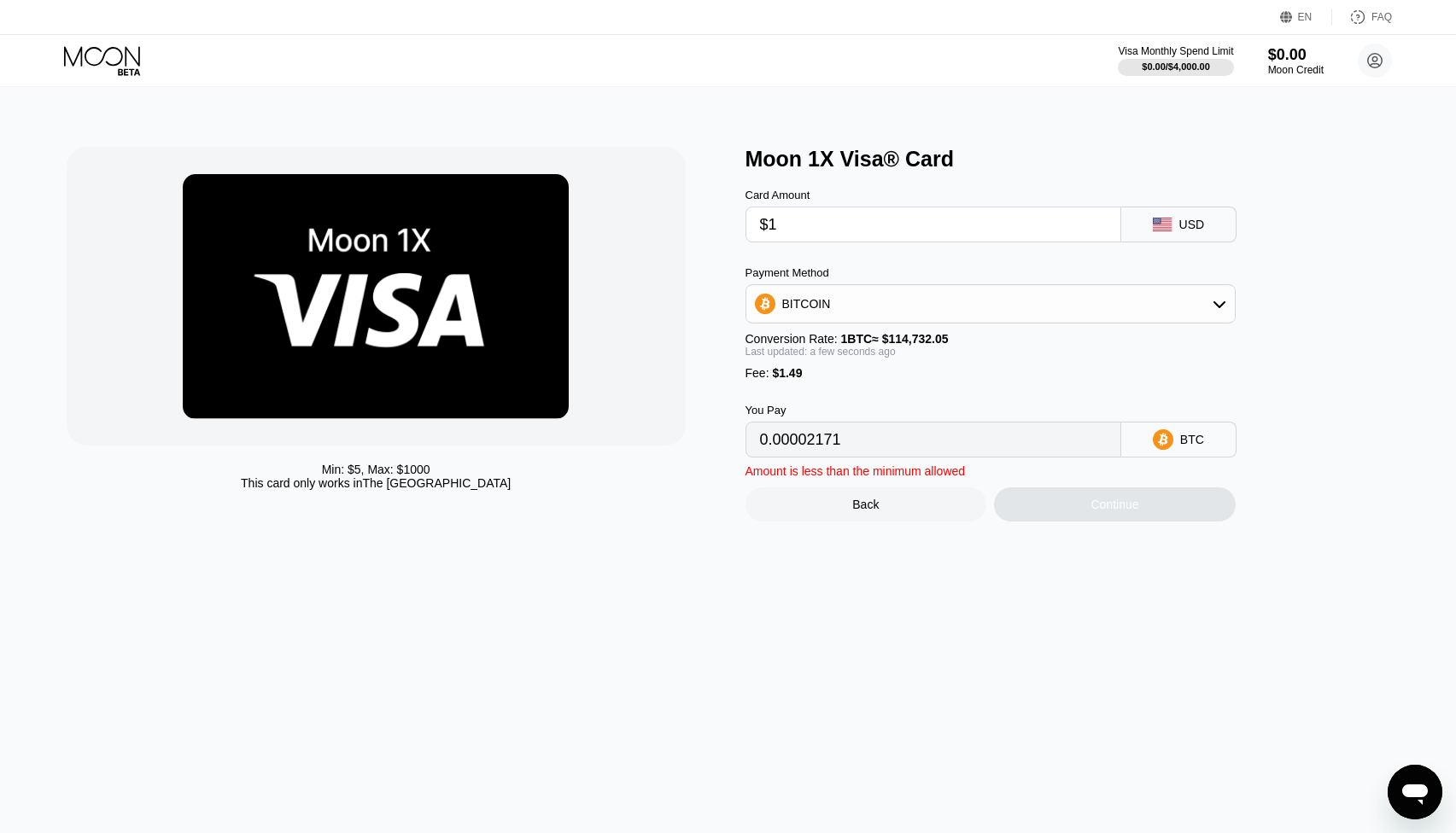
type input "$10"
type input "0.00010015"
type input "$100"
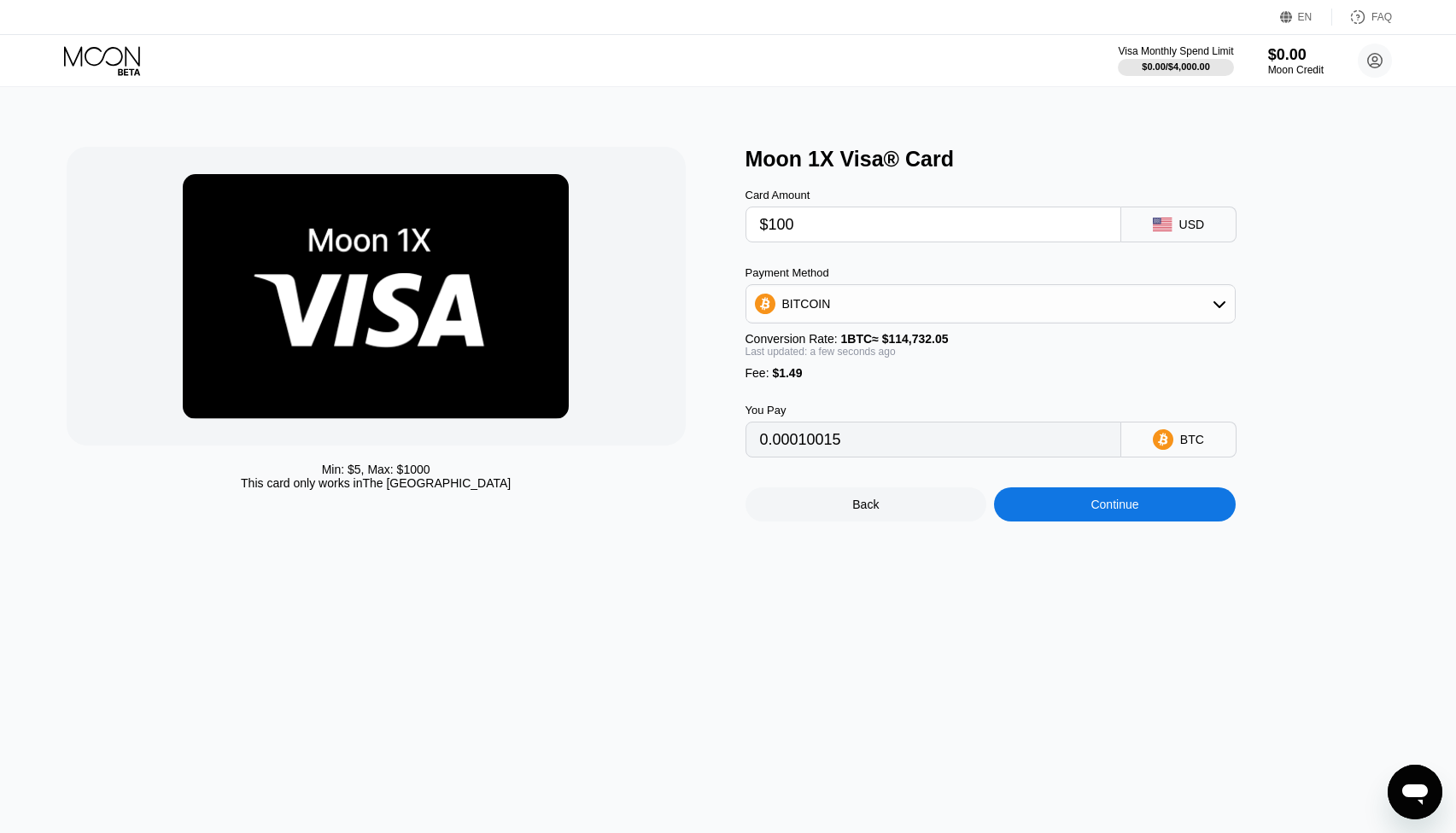
type input "0.00088459"
type input "$1000"
type input "0.00872895"
type input "$100"
type input "0.00088459"
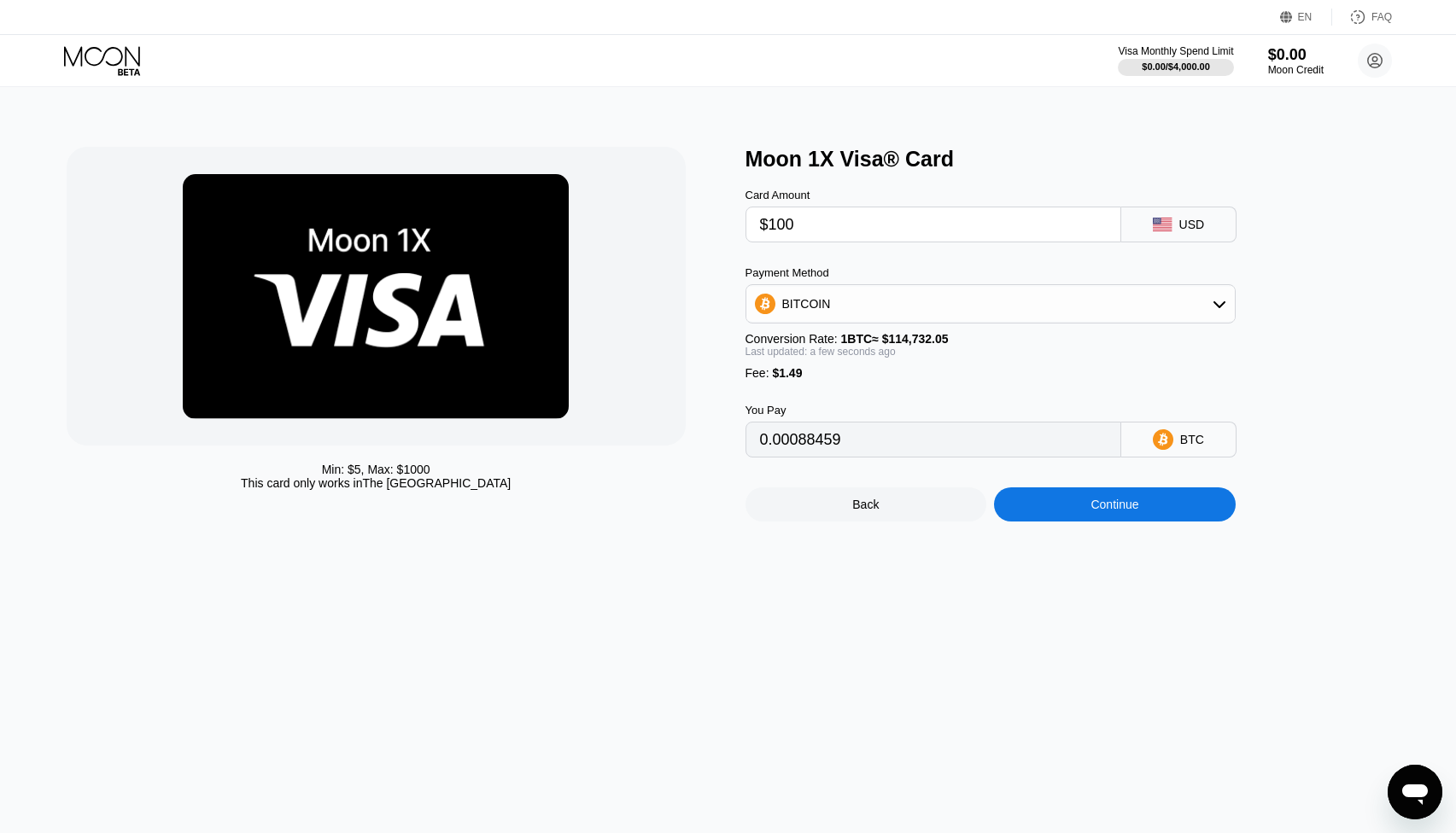
type input "$1001"
type input "0.00873767"
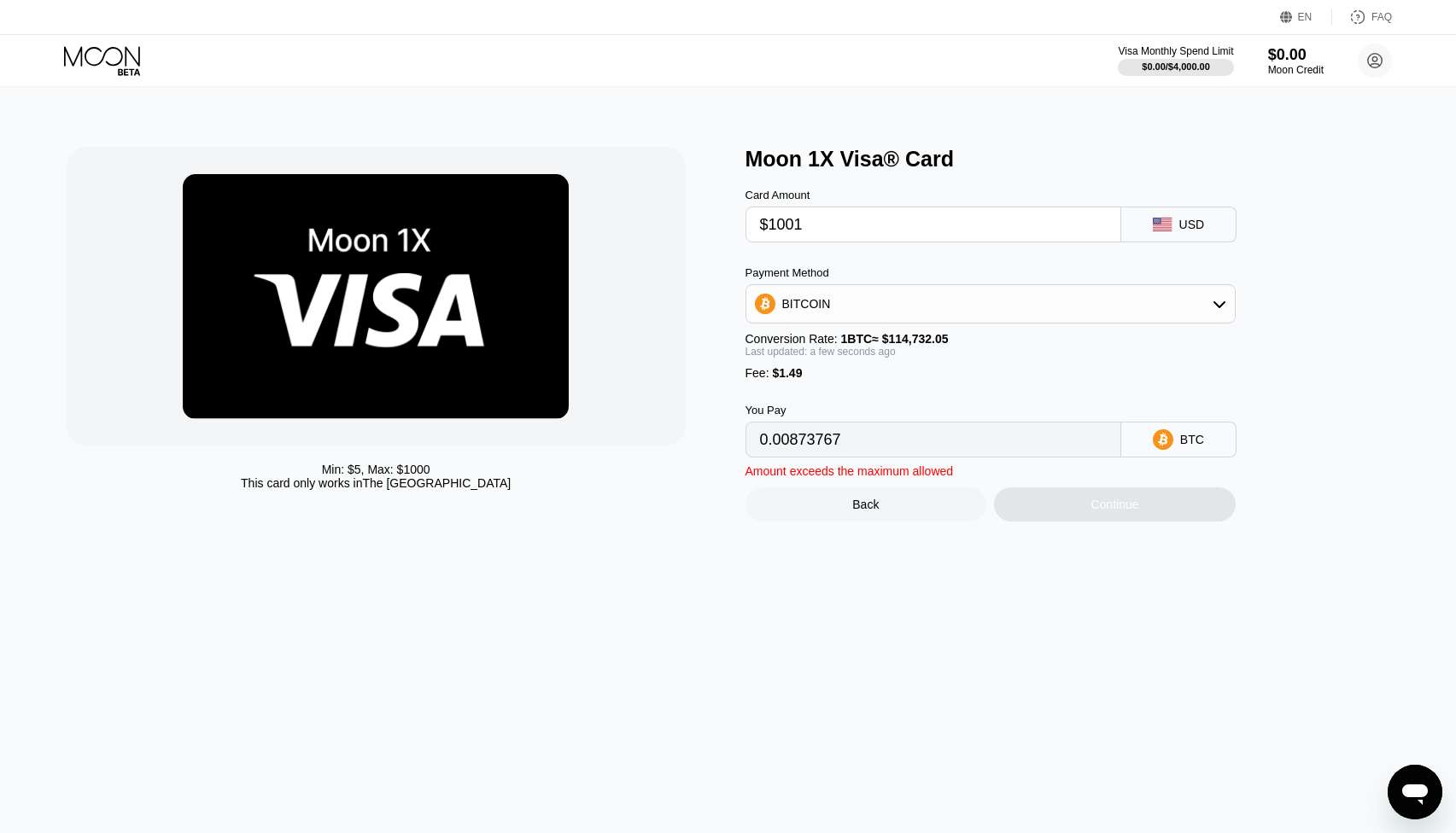
type input "$100"
type input "0.00088459"
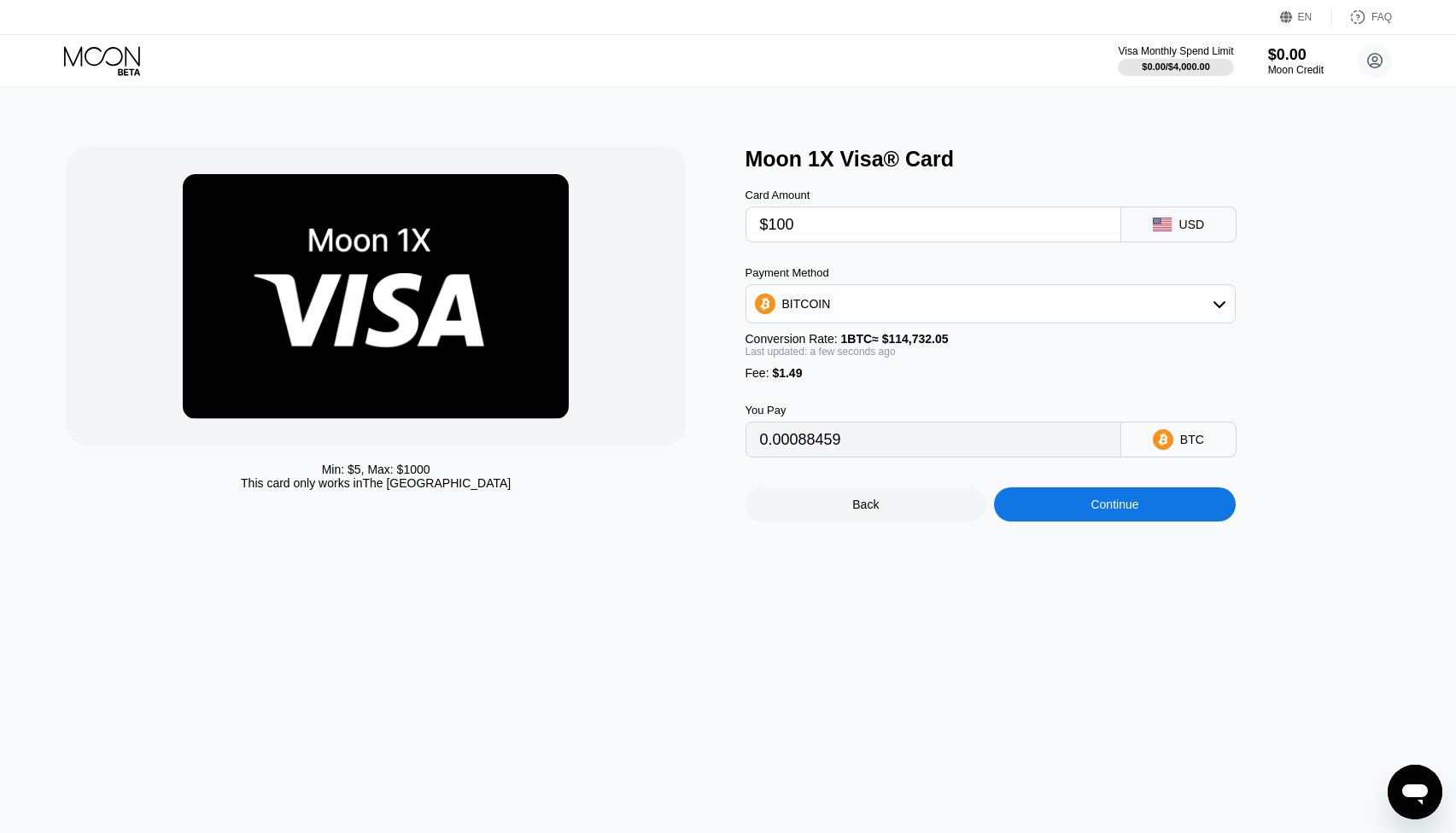
type input "$1000"
type input "0.00872895"
type input "0"
type input "$5"
type input "0.00005657"
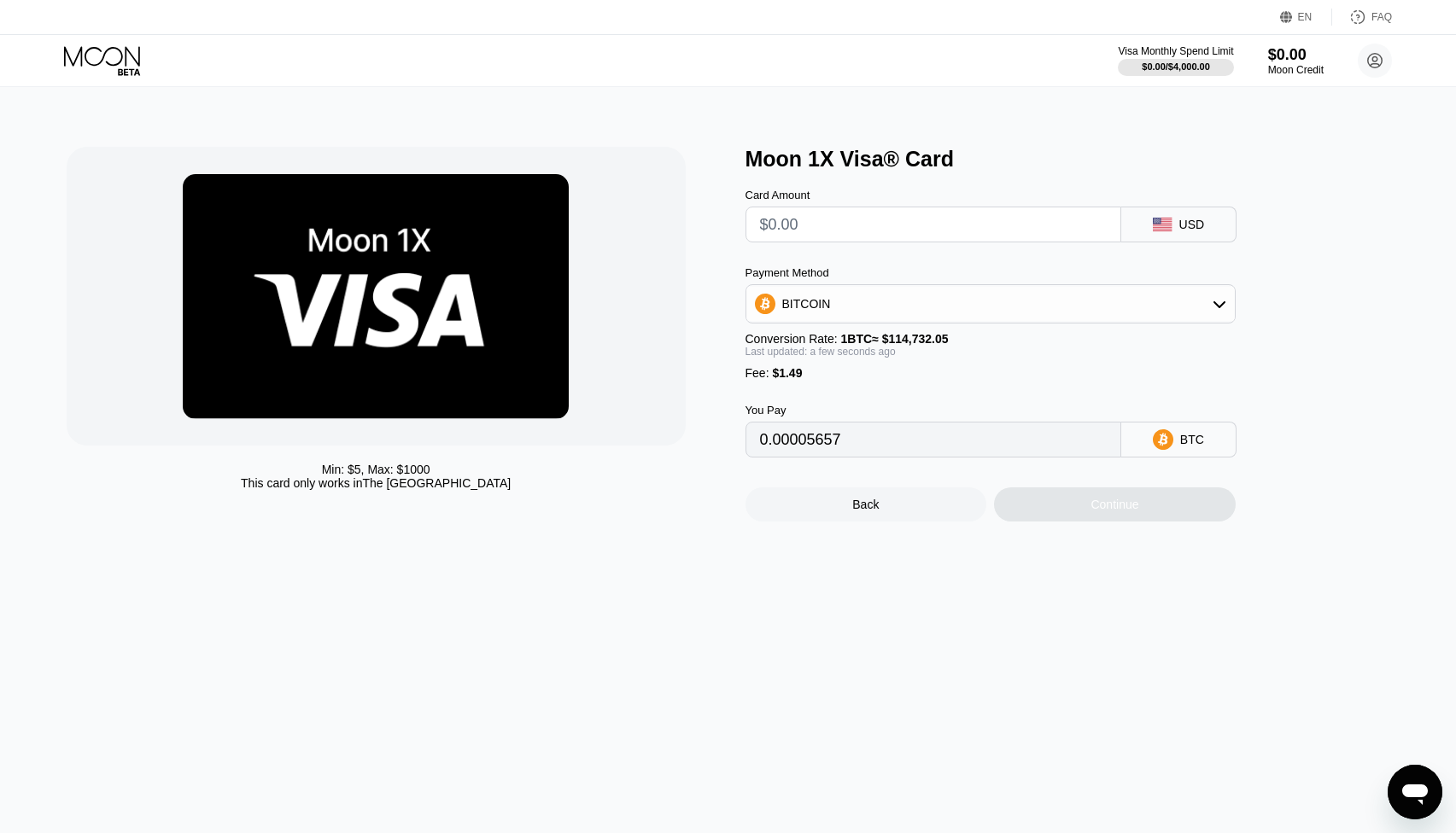
type input "0"
type input "$5"
type input "0.00005657"
type input "0"
type input "$67"
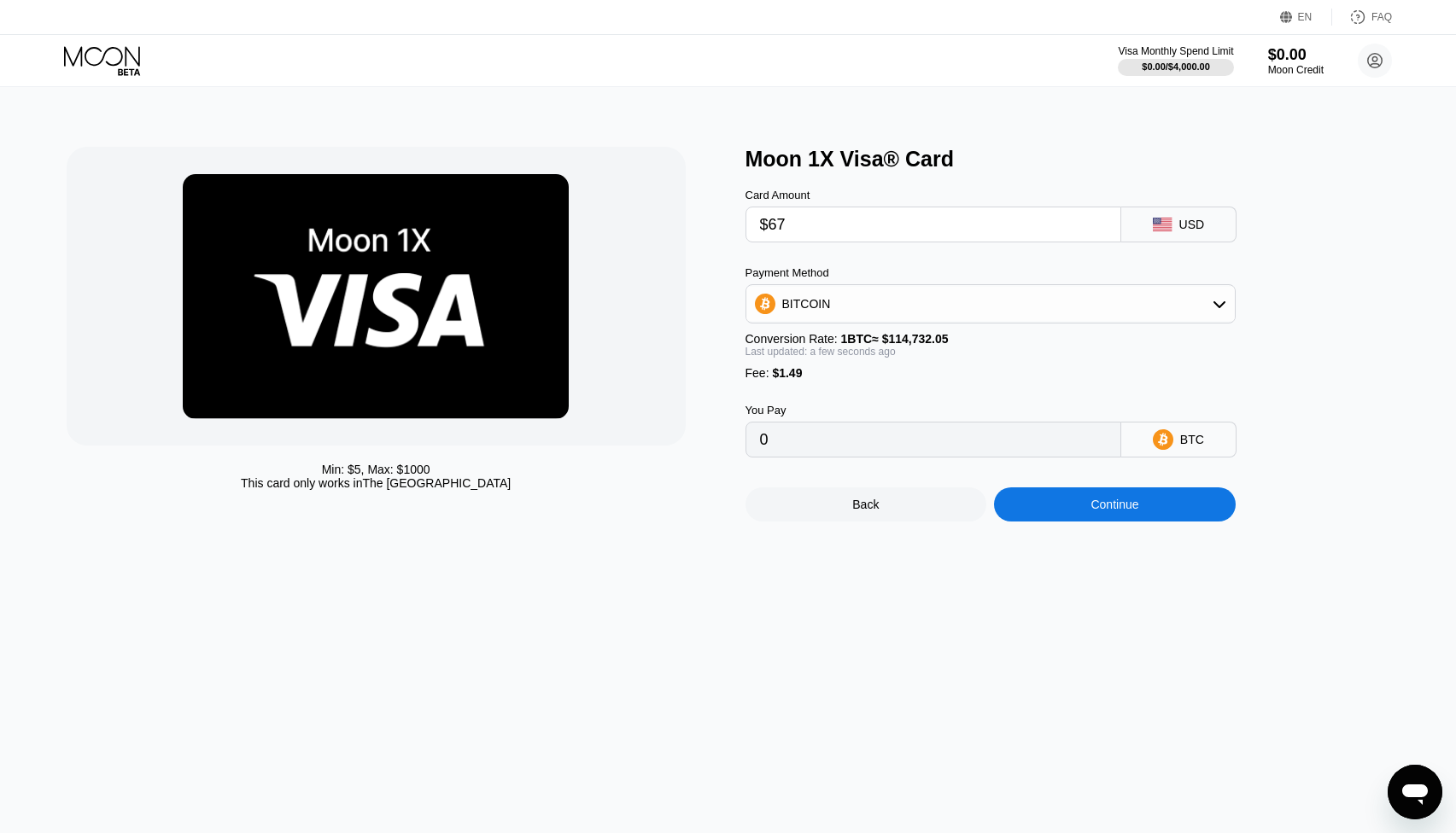
type input "0.00059696"
type input "$6"
type input "0.00006529"
click at [803, 457] on input "0" at bounding box center [933, 439] width 347 height 35
click at [882, 319] on div "BITCOIN" at bounding box center [991, 304] width 489 height 35
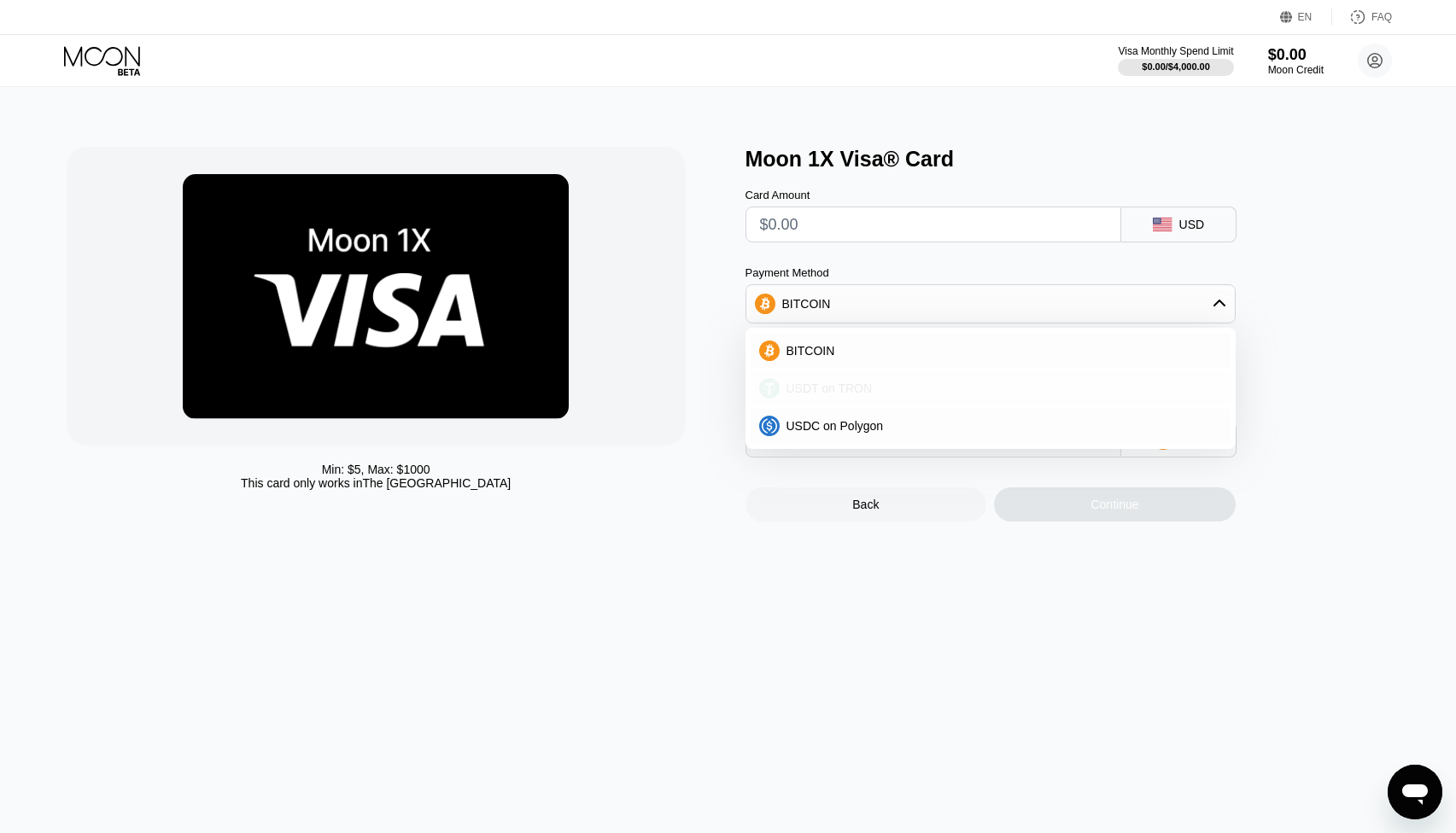
click at [873, 396] on div "USDT on TRON" at bounding box center [1001, 388] width 443 height 13
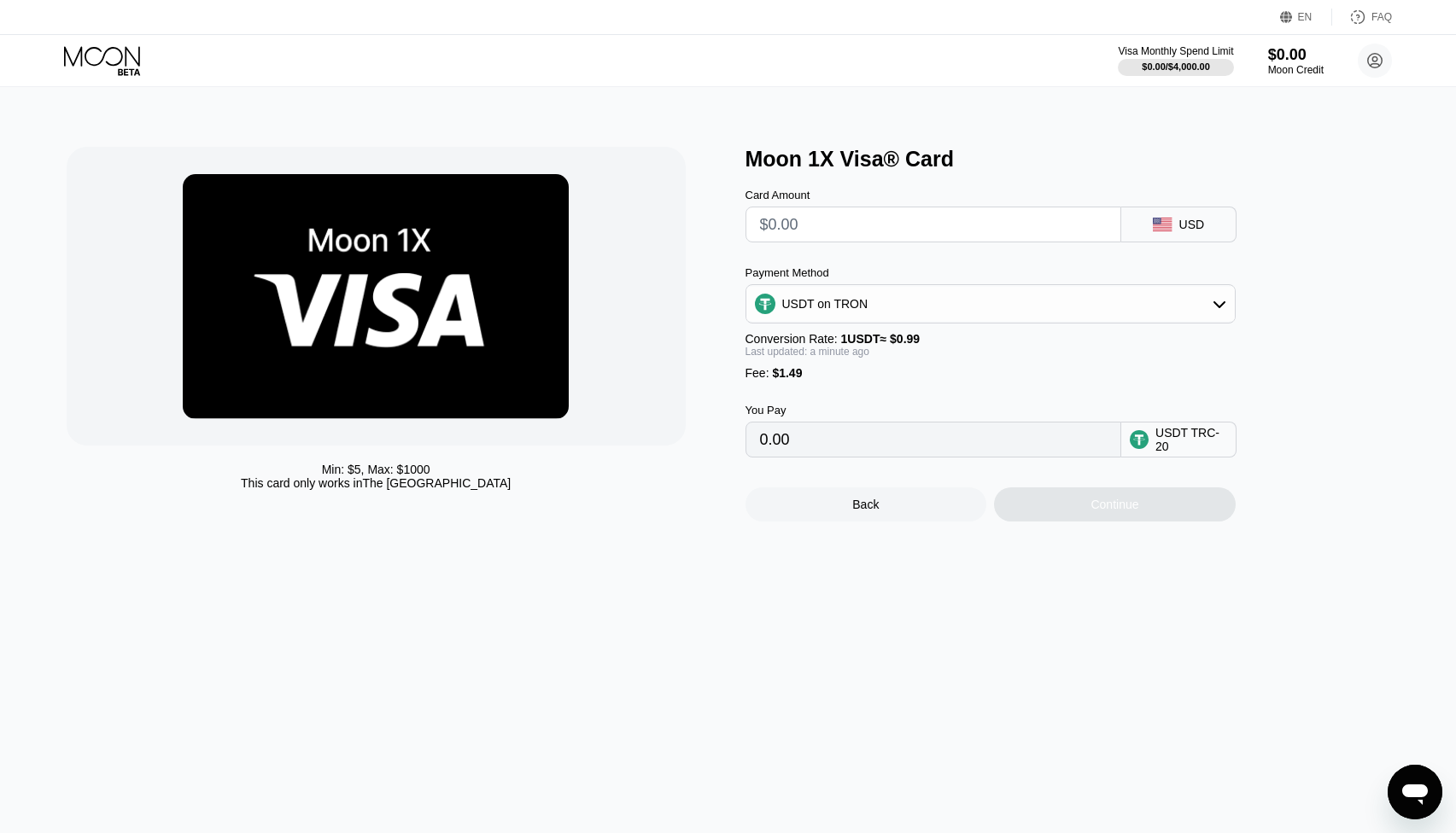
click at [874, 313] on div "USDT on TRON" at bounding box center [991, 304] width 489 height 35
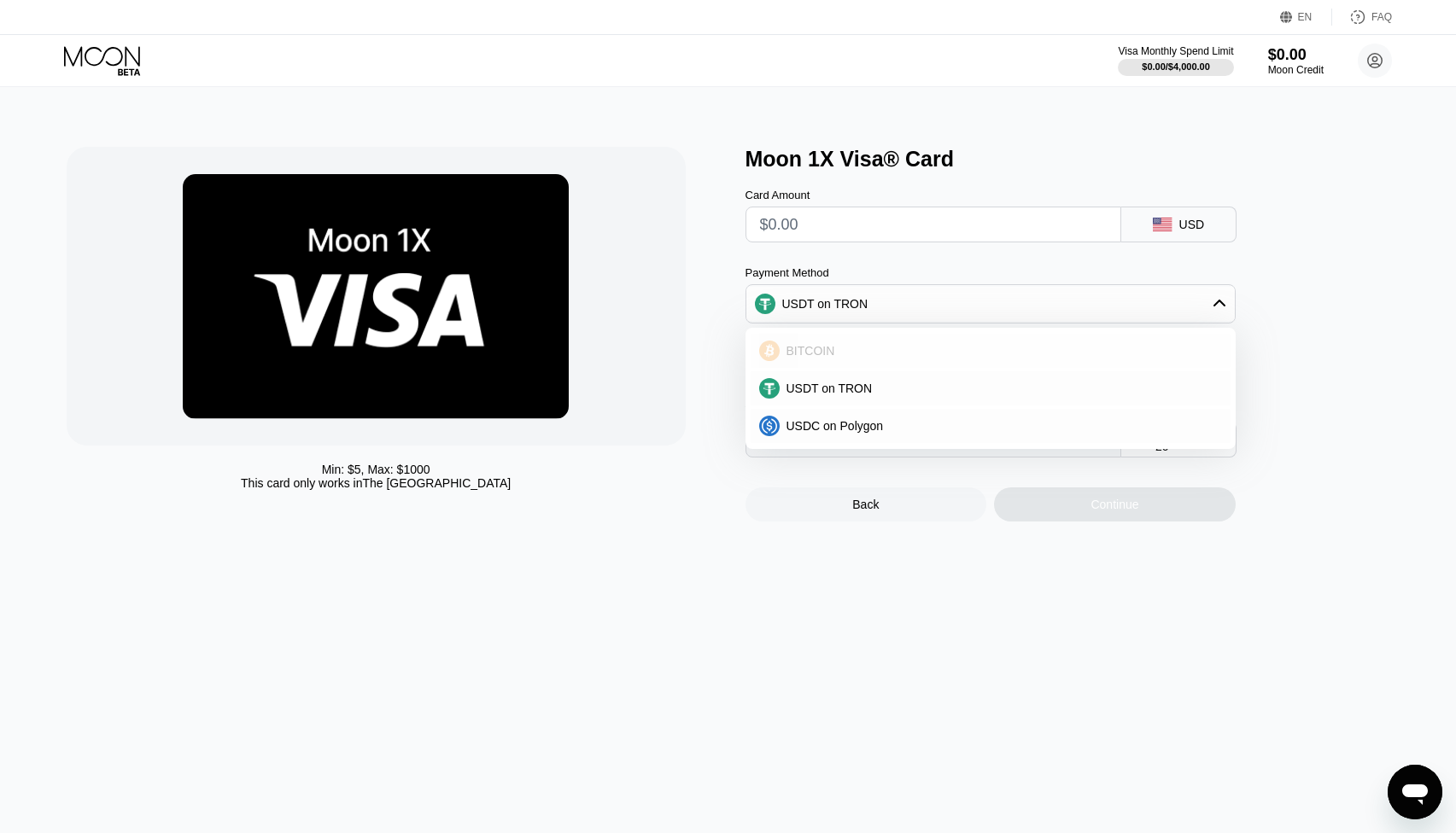
click at [864, 349] on div "BITCOIN" at bounding box center [1001, 351] width 443 height 13
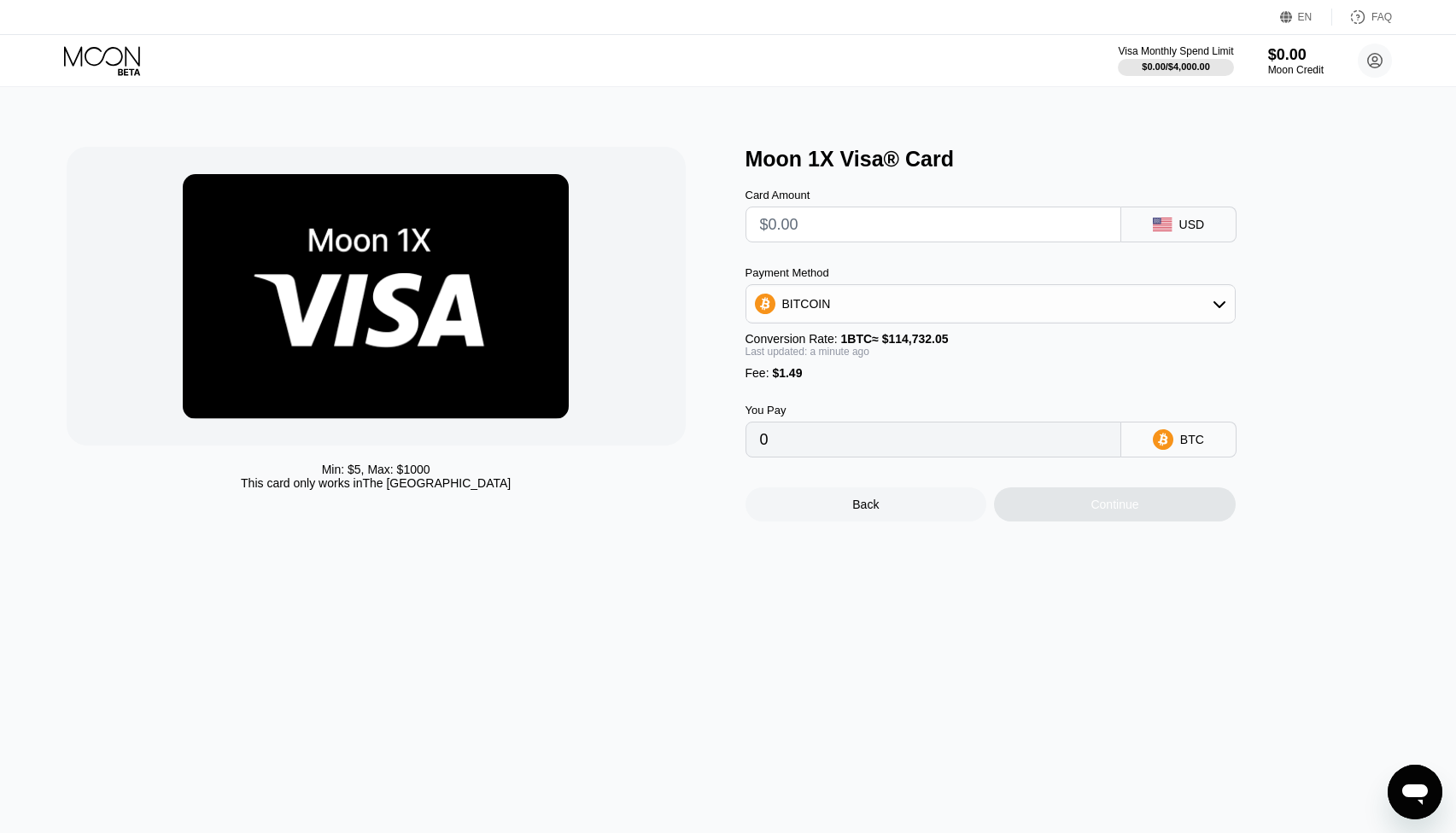
click at [881, 286] on div "Payment Method BITCOIN" at bounding box center [991, 295] width 491 height 58
click at [868, 321] on div "BITCOIN" at bounding box center [991, 304] width 489 height 35
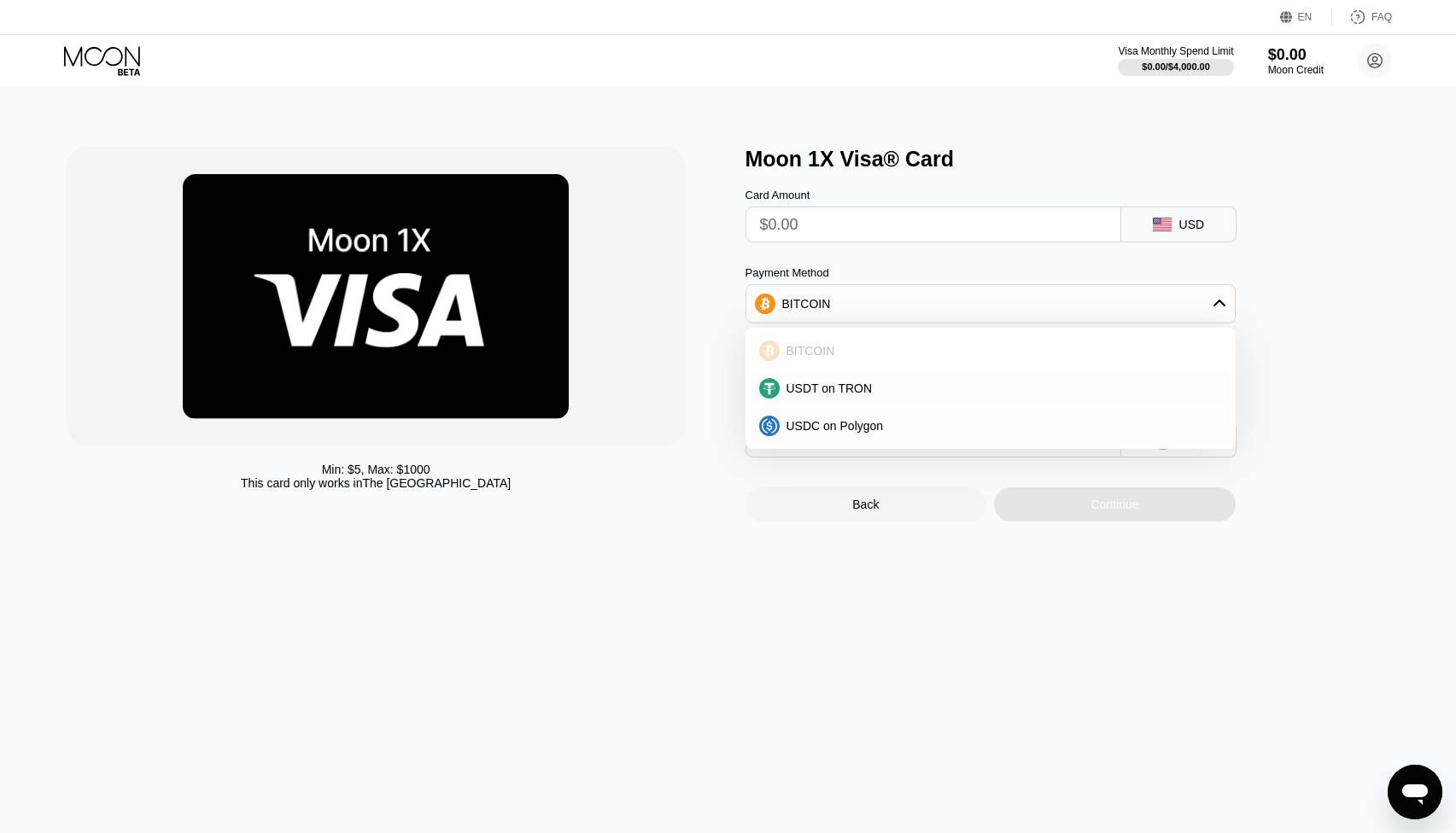
click at [843, 387] on span "USDT on TRON" at bounding box center [829, 388] width 86 height 13
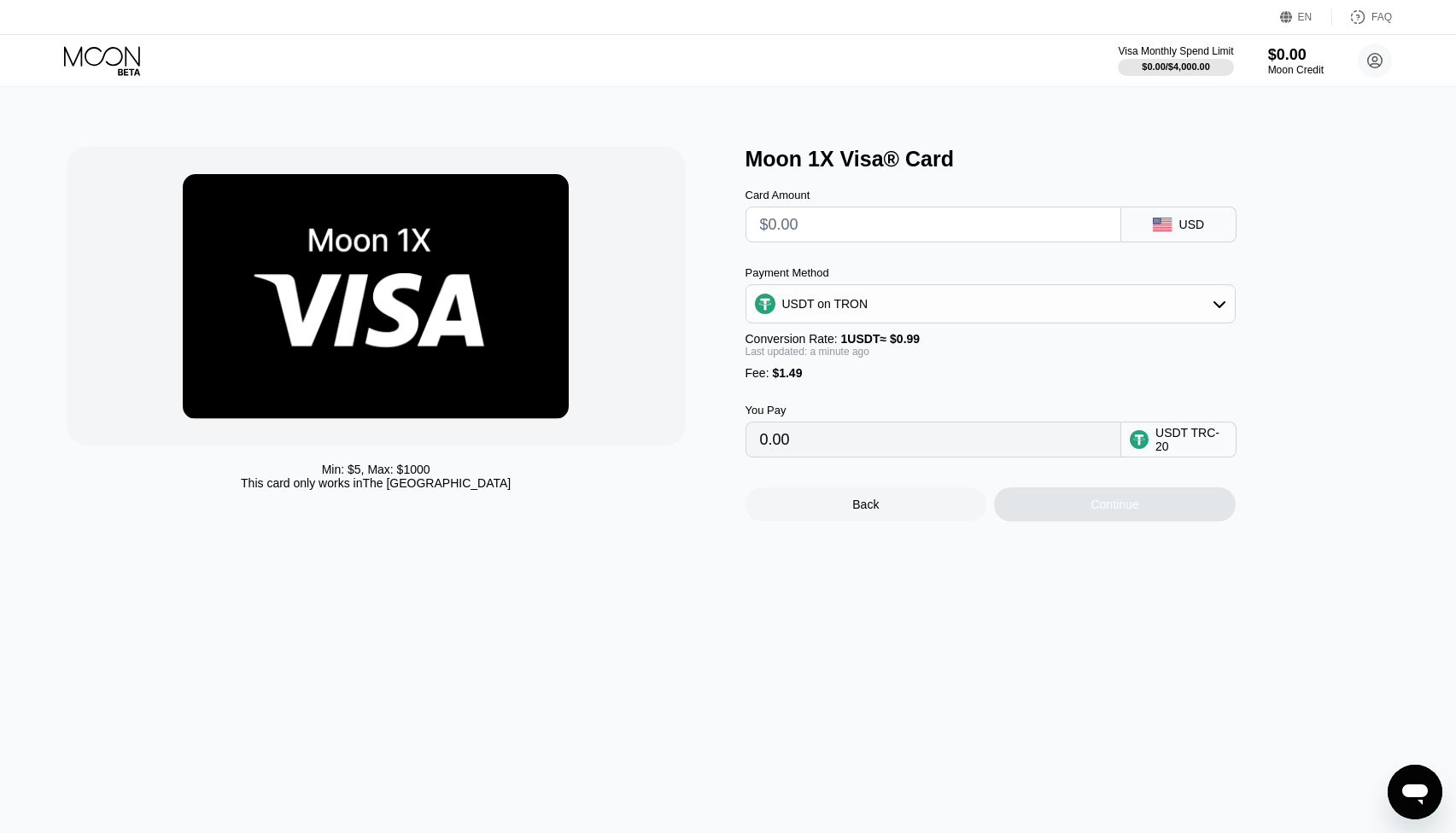
click at [712, 412] on div "Min: $ 5 , Max: $ 1000 This card only works in [GEOGRAPHIC_DATA]" at bounding box center [397, 334] width 662 height 374
click at [876, 320] on div "USDT on TRON" at bounding box center [991, 304] width 489 height 35
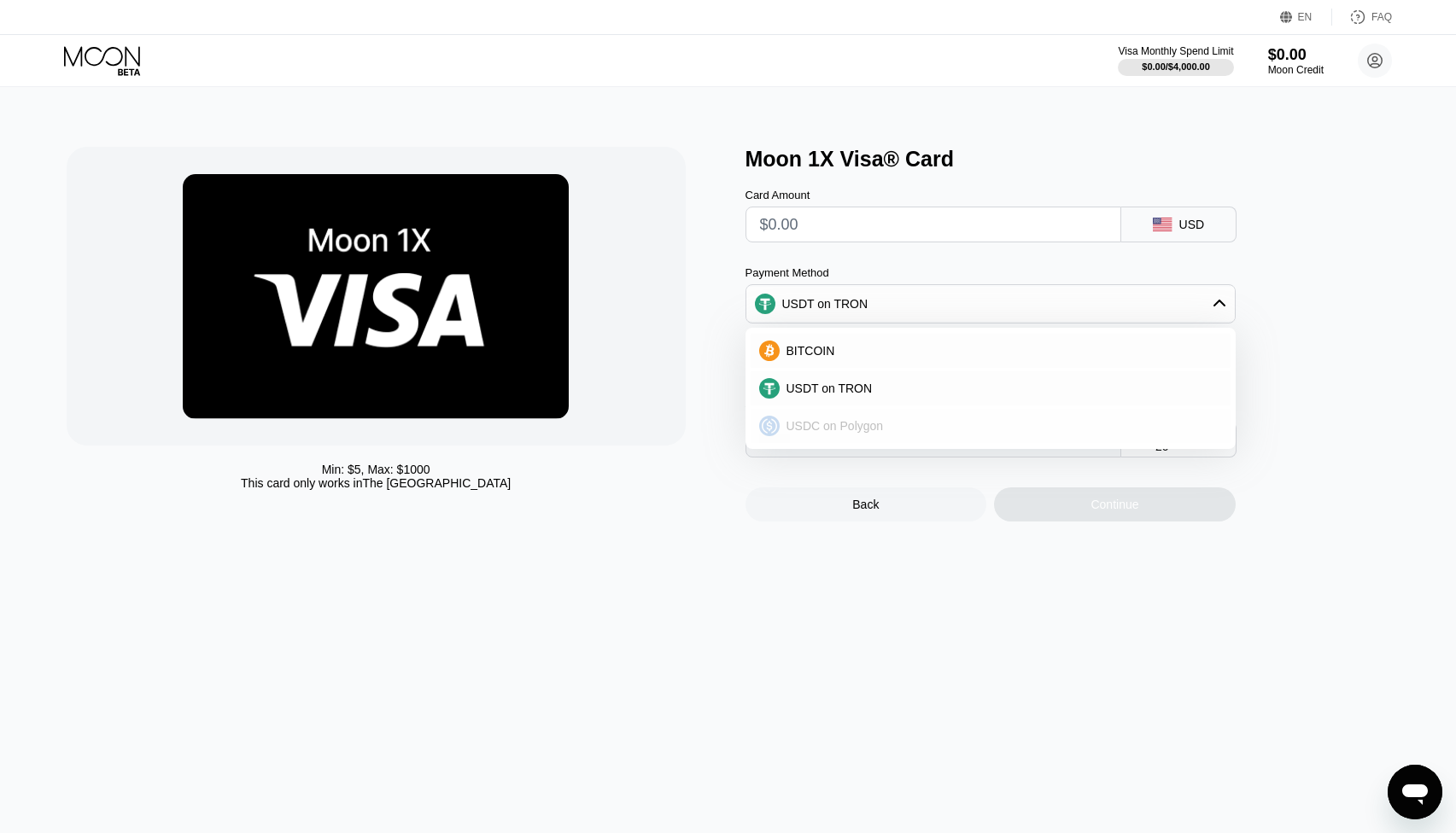
click at [869, 433] on span "USDC on Polygon" at bounding box center [835, 426] width 97 height 13
type input "0"
